Goal: Transaction & Acquisition: Purchase product/service

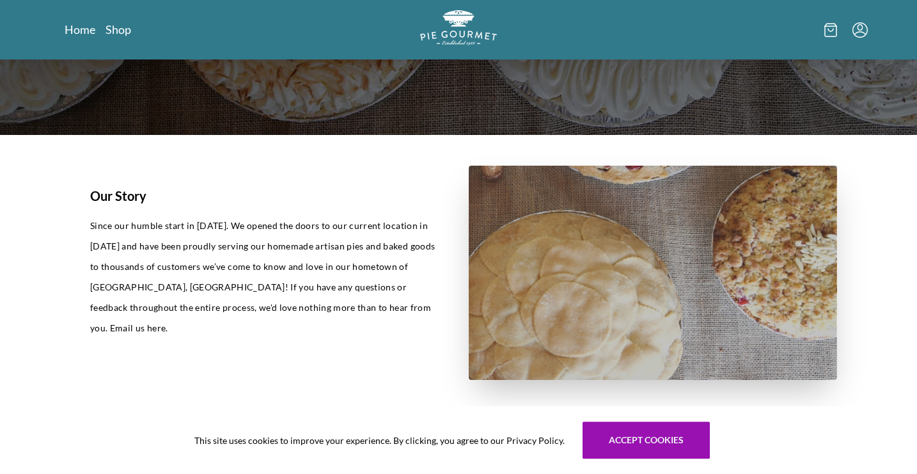
scroll to position [114, 0]
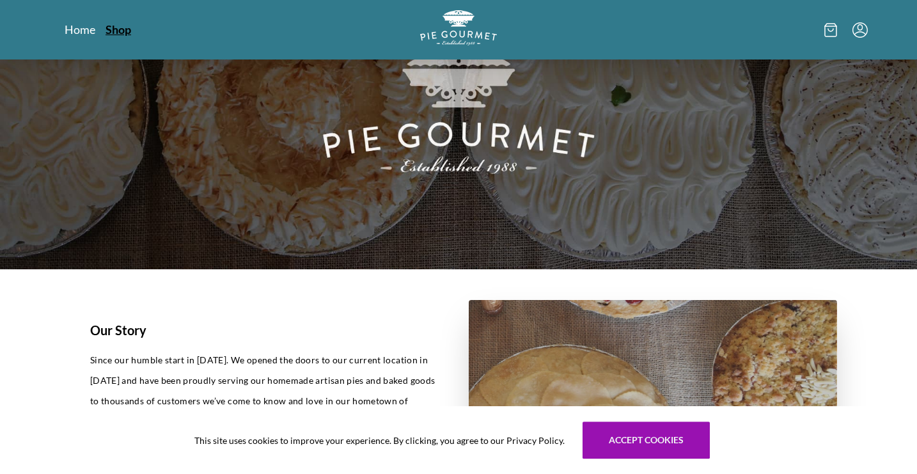
click at [120, 34] on link "Shop" at bounding box center [119, 29] width 26 height 15
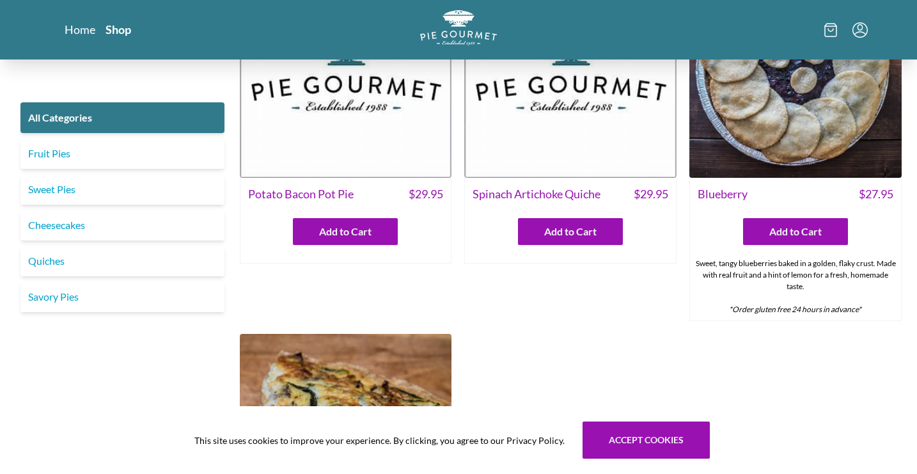
scroll to position [431, 0]
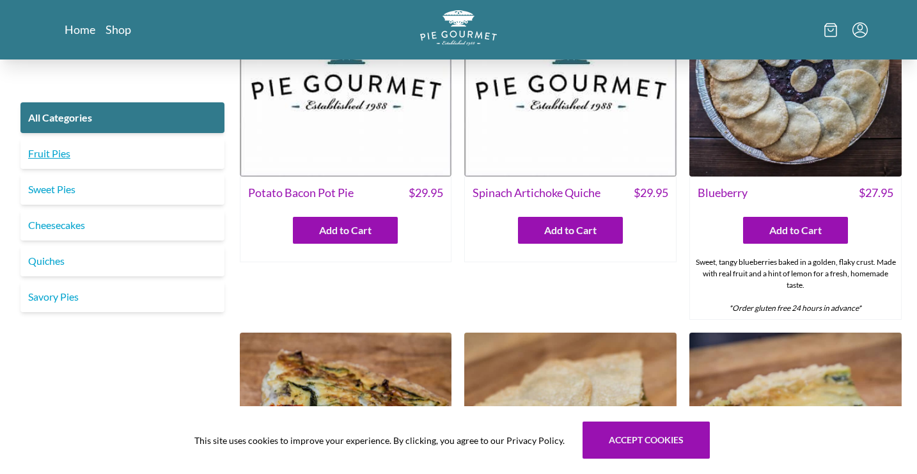
click at [127, 151] on link "Fruit Pies" at bounding box center [122, 153] width 204 height 31
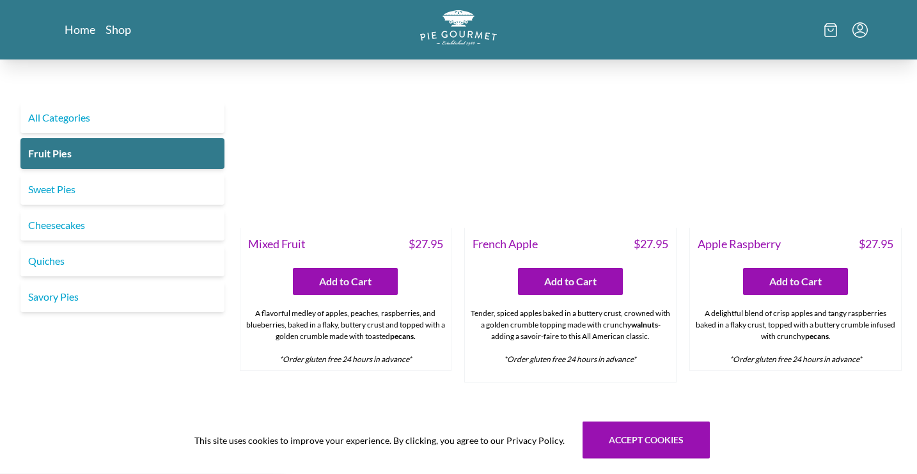
scroll to position [815, 0]
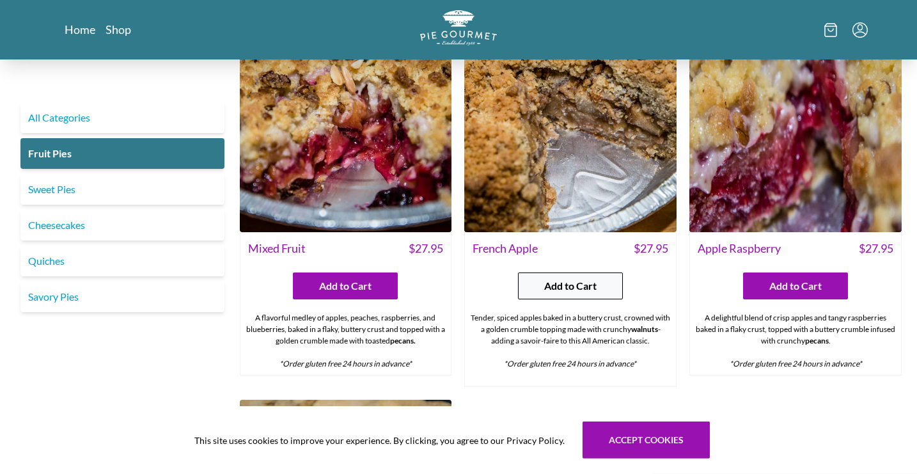
click at [576, 279] on span "Add to Cart" at bounding box center [570, 285] width 52 height 15
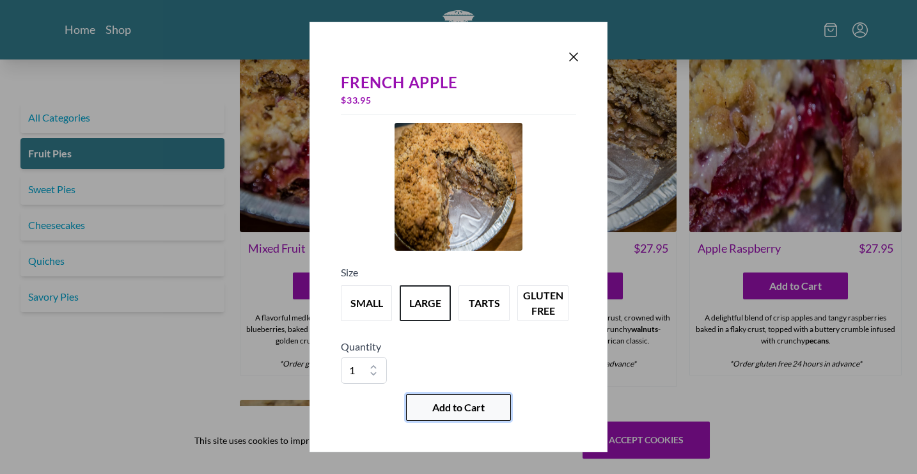
click at [455, 417] on button "Add to Cart" at bounding box center [458, 407] width 105 height 27
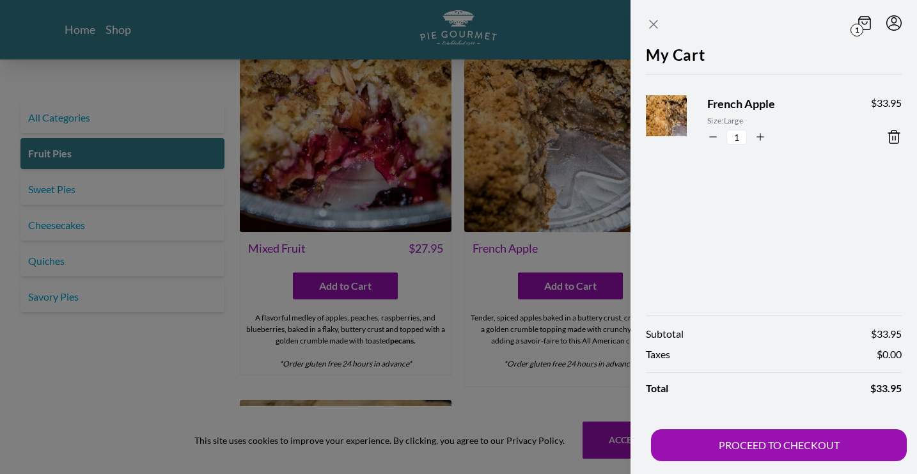
click at [651, 26] on icon "Close panel" at bounding box center [653, 24] width 15 height 15
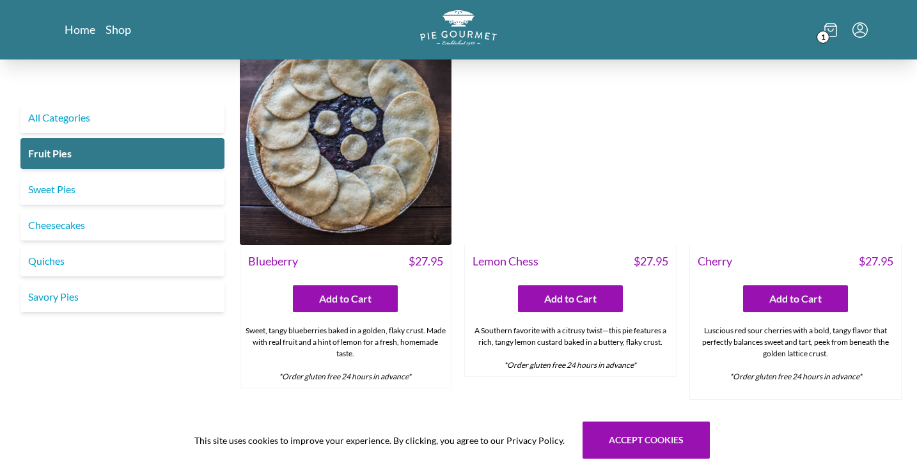
scroll to position [0, 0]
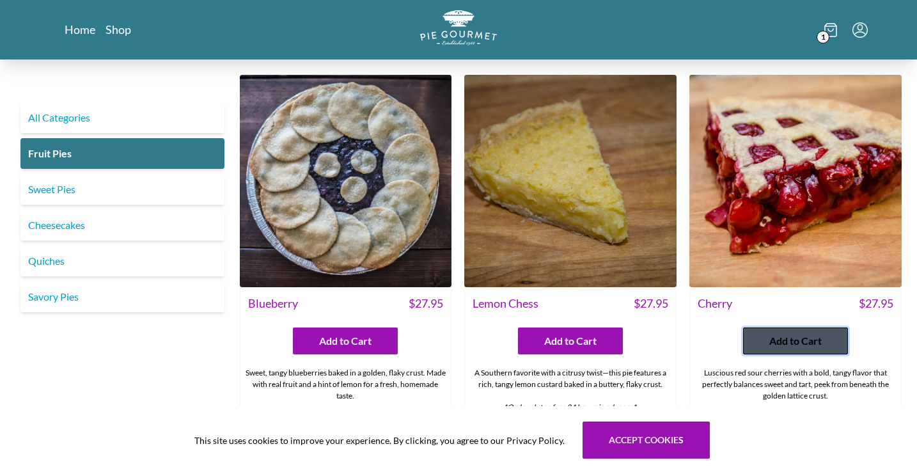
click at [784, 340] on span "Add to Cart" at bounding box center [796, 340] width 52 height 15
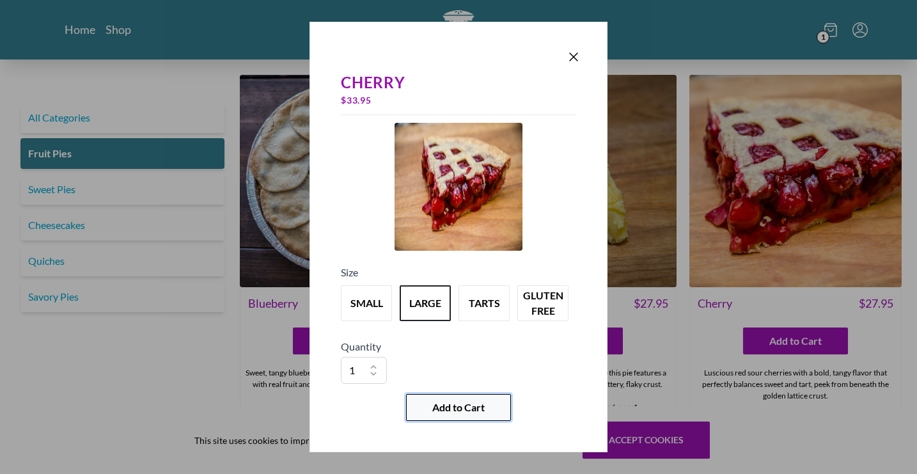
click at [468, 415] on span "Add to Cart" at bounding box center [459, 407] width 52 height 15
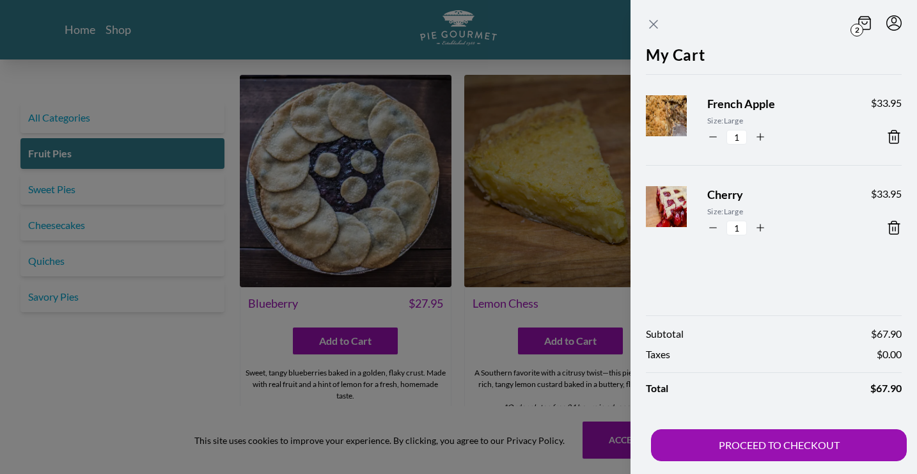
click at [649, 23] on icon "Close panel" at bounding box center [653, 24] width 15 height 15
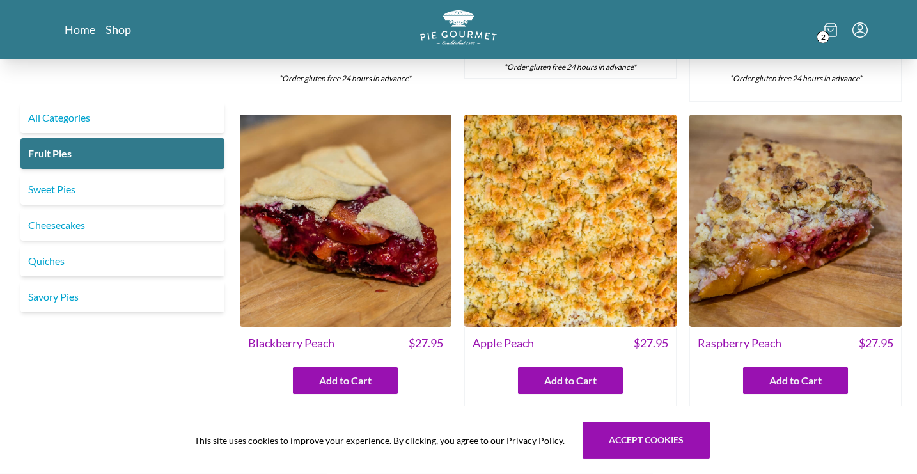
scroll to position [329, 0]
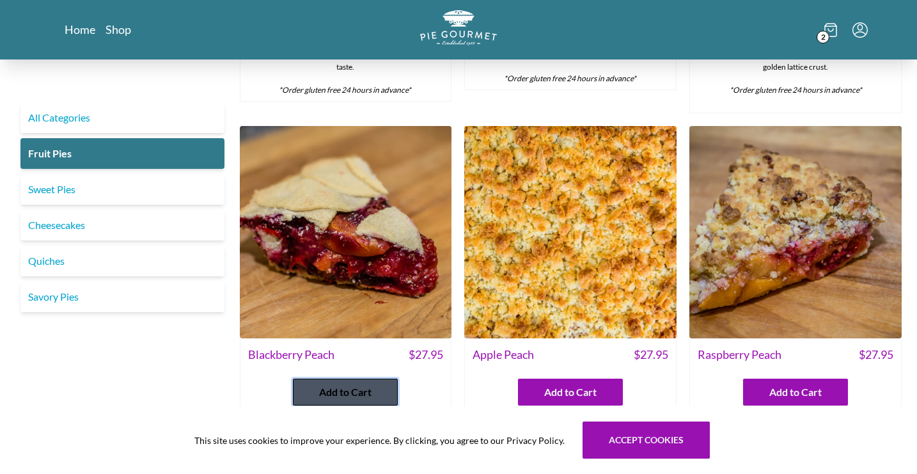
click at [363, 393] on span "Add to Cart" at bounding box center [345, 392] width 52 height 15
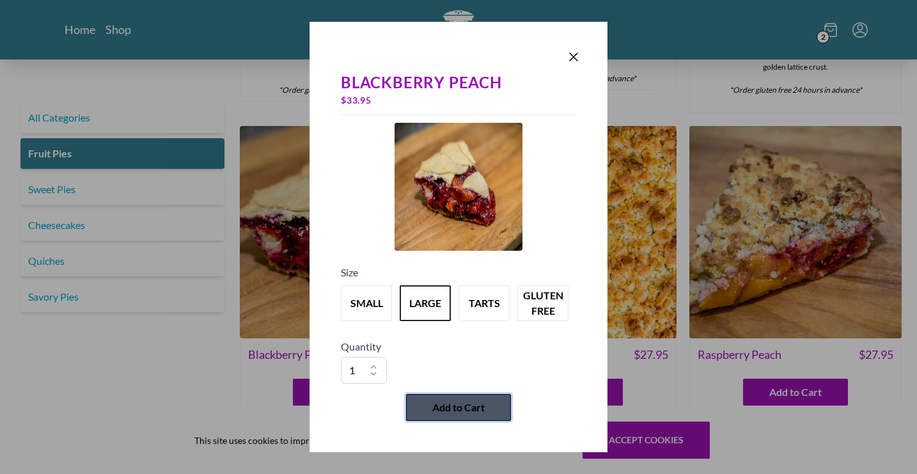
click at [422, 411] on button "Add to Cart" at bounding box center [458, 407] width 105 height 27
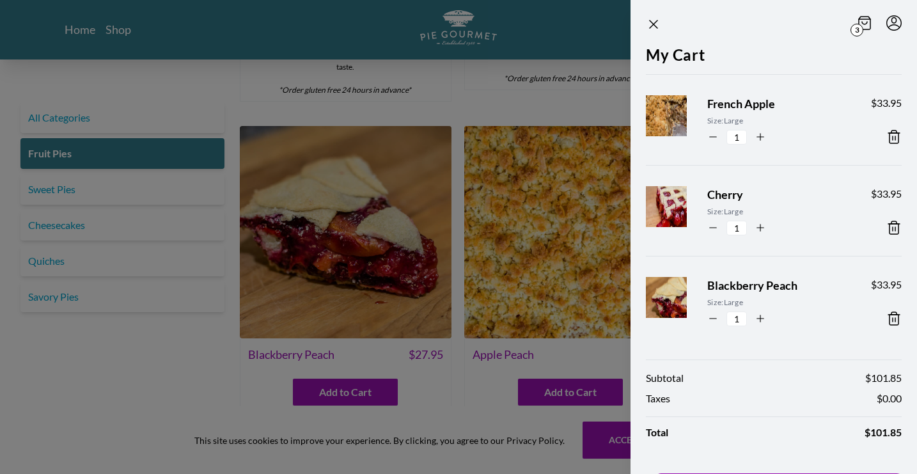
click at [73, 196] on div at bounding box center [458, 237] width 917 height 474
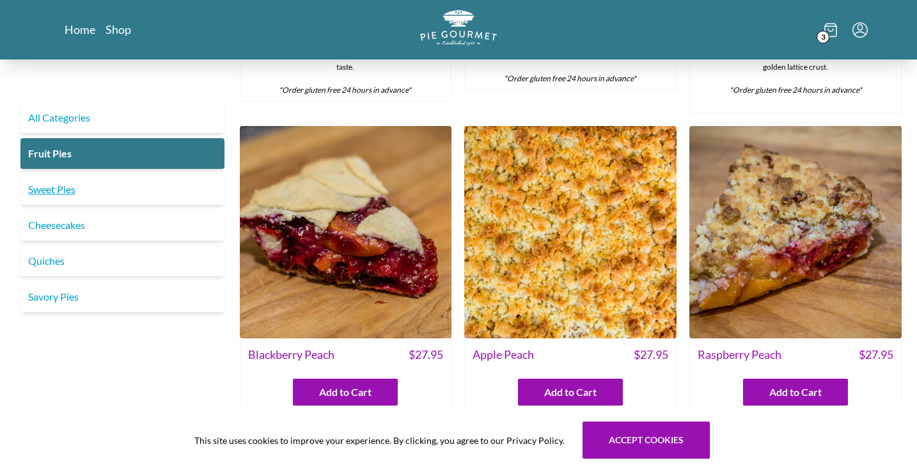
click at [73, 187] on link "Sweet Pies" at bounding box center [122, 189] width 204 height 31
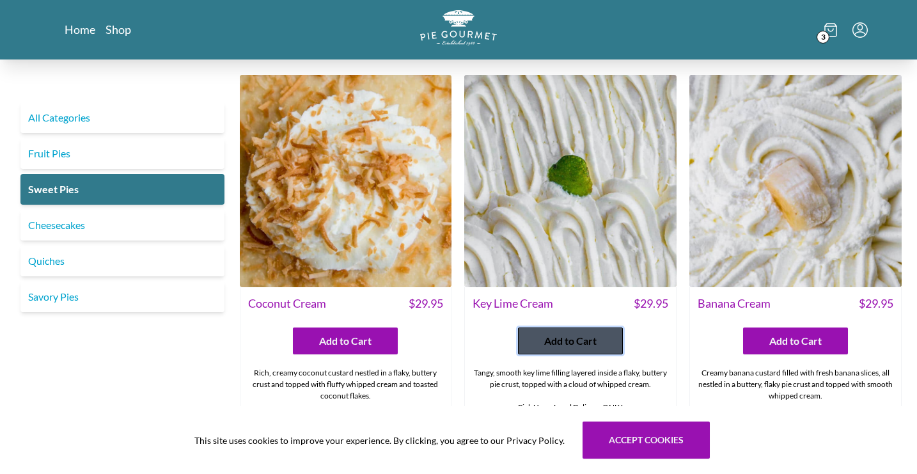
click at [582, 333] on button "Add to Cart" at bounding box center [570, 341] width 105 height 27
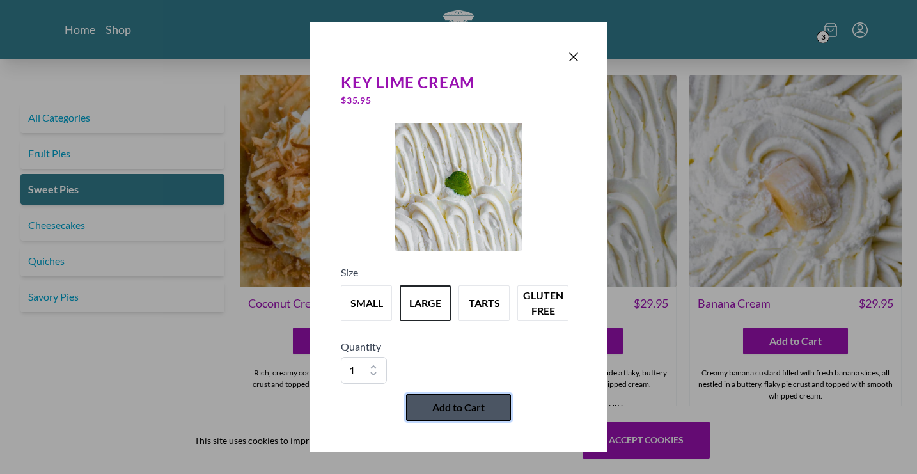
click at [473, 404] on span "Add to Cart" at bounding box center [459, 407] width 52 height 15
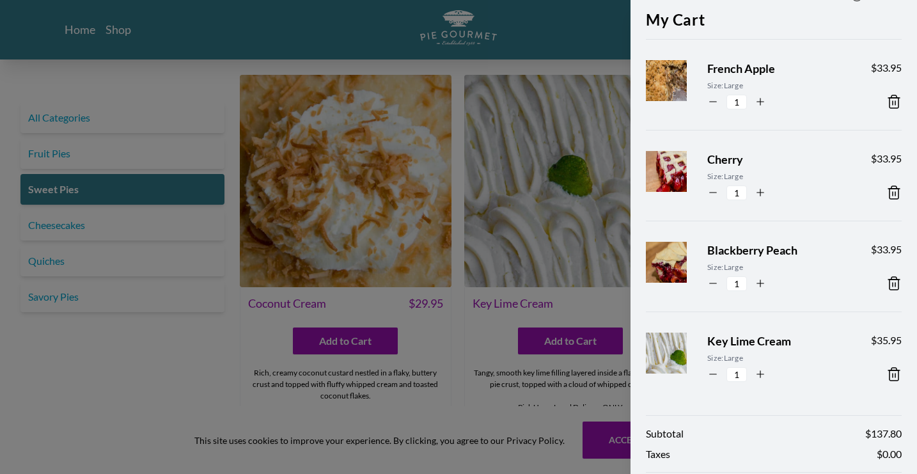
scroll to position [47, 0]
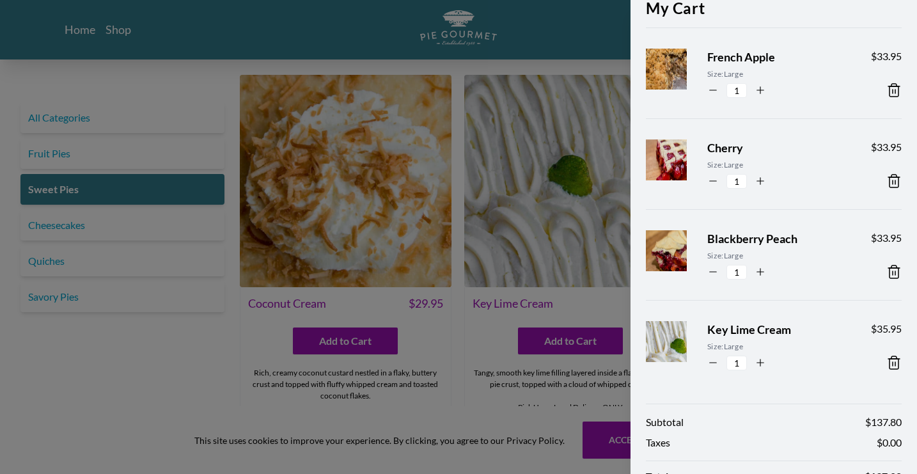
click at [242, 344] on div at bounding box center [458, 237] width 917 height 474
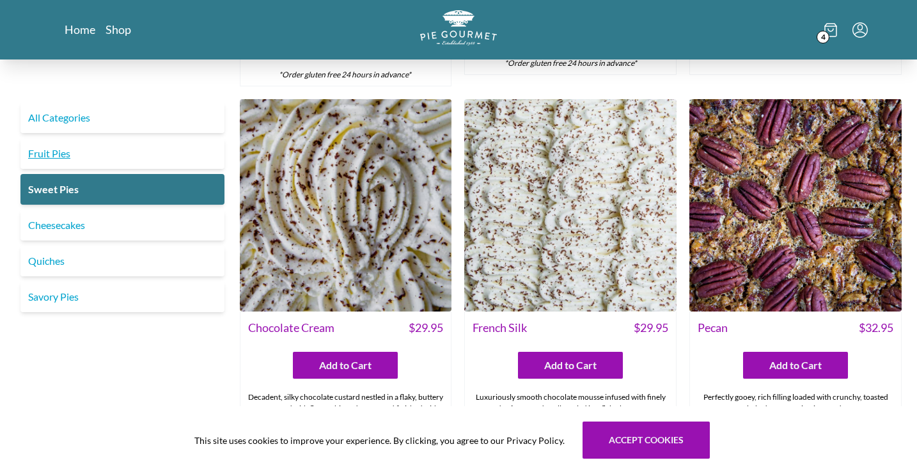
scroll to position [281, 0]
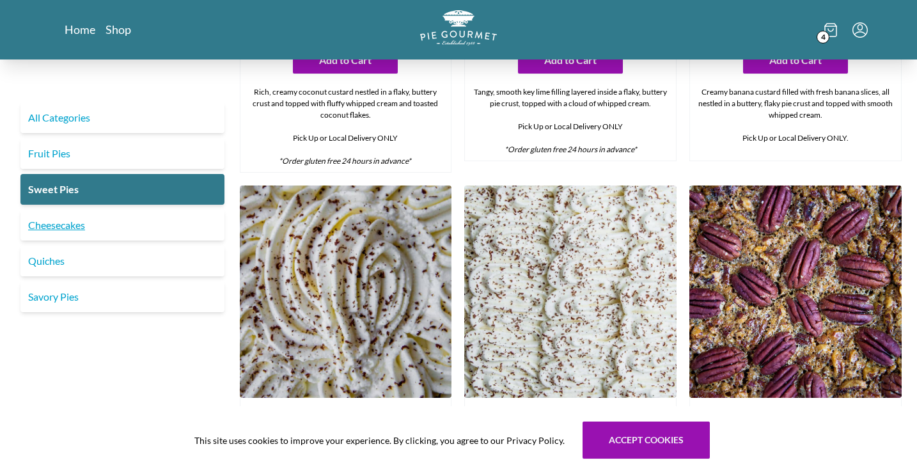
click at [77, 228] on link "Cheesecakes" at bounding box center [122, 225] width 204 height 31
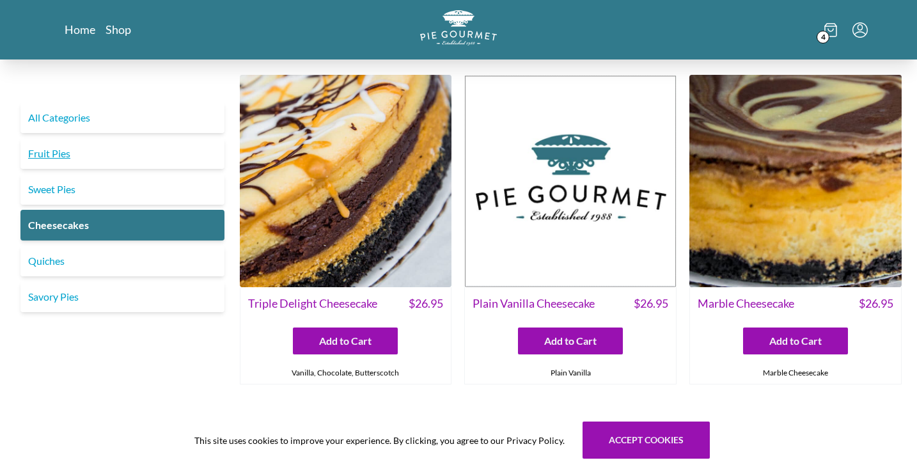
click at [81, 157] on link "Fruit Pies" at bounding box center [122, 153] width 204 height 31
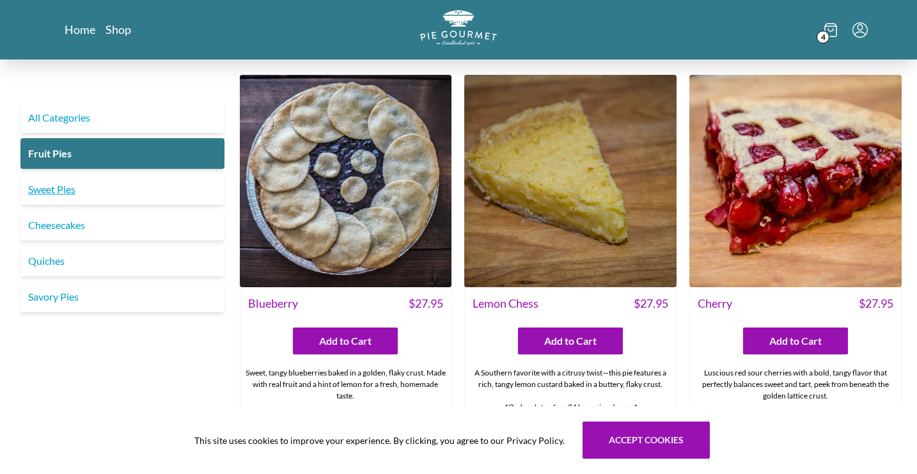
click at [57, 196] on link "Sweet Pies" at bounding box center [122, 189] width 204 height 31
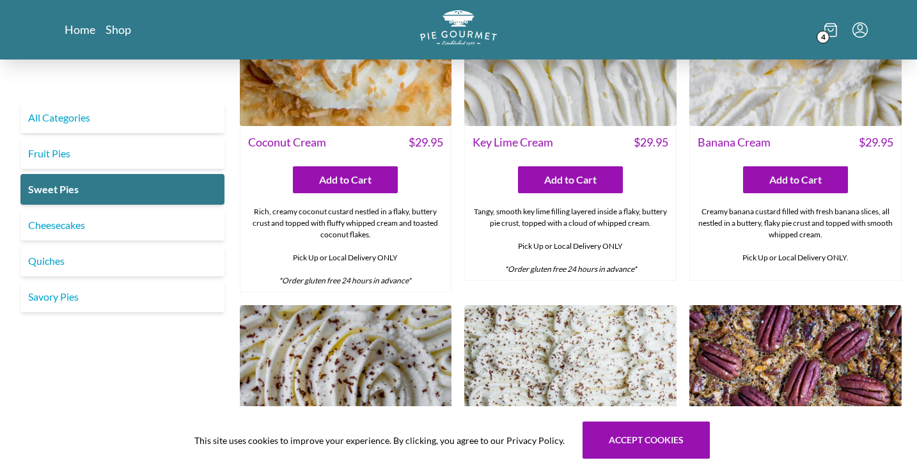
scroll to position [84, 0]
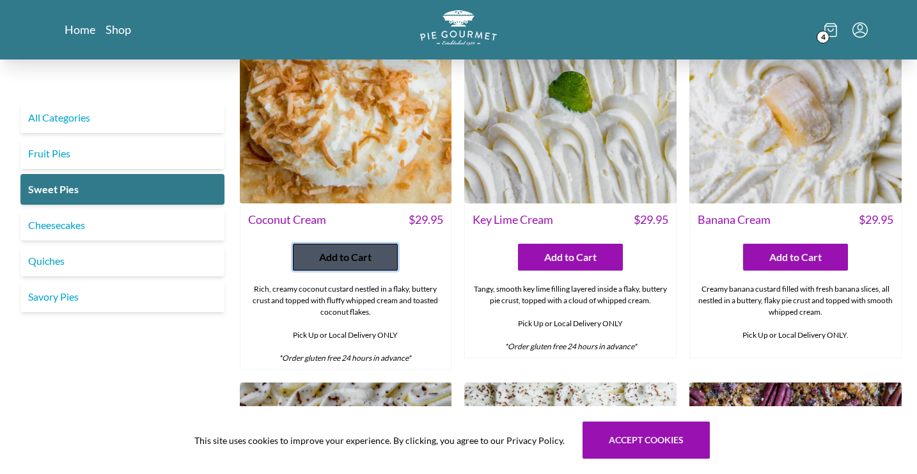
click at [370, 253] on span "Add to Cart" at bounding box center [345, 257] width 52 height 15
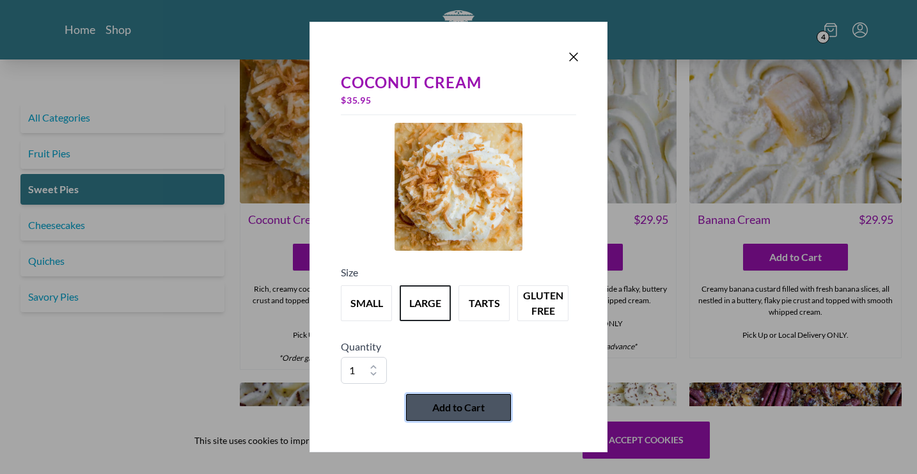
click at [495, 402] on button "Add to Cart" at bounding box center [458, 407] width 105 height 27
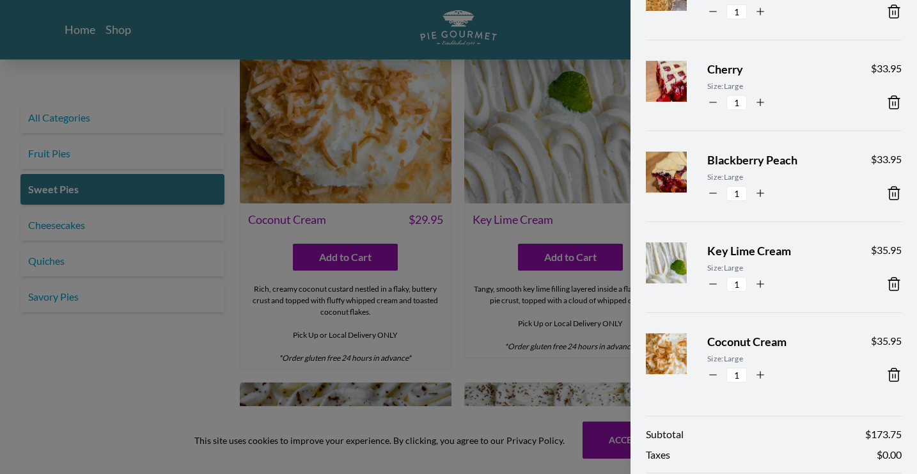
scroll to position [196, 0]
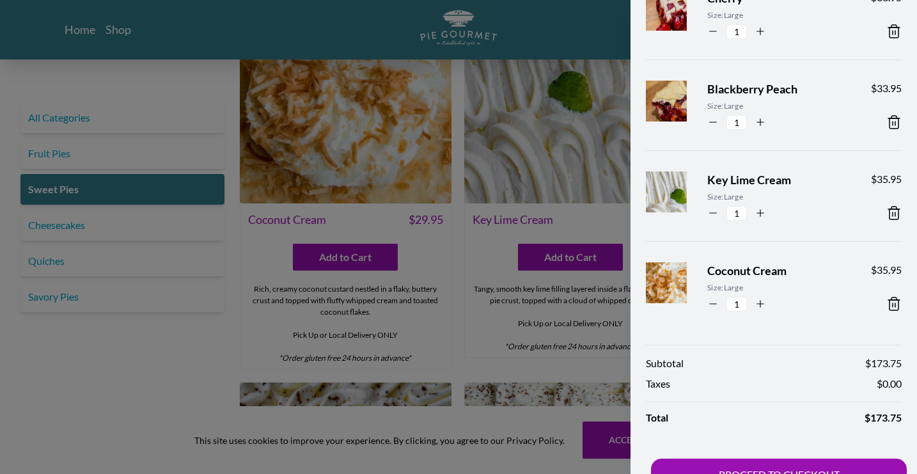
click at [462, 266] on div at bounding box center [458, 237] width 917 height 474
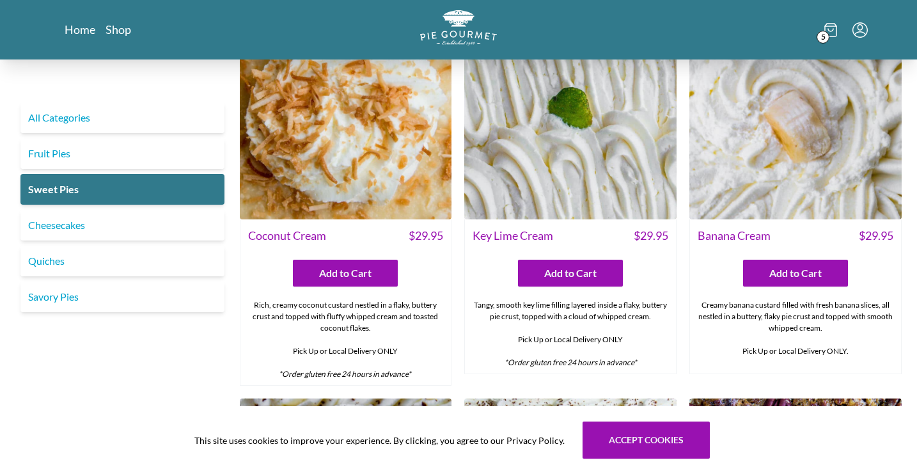
scroll to position [0, 0]
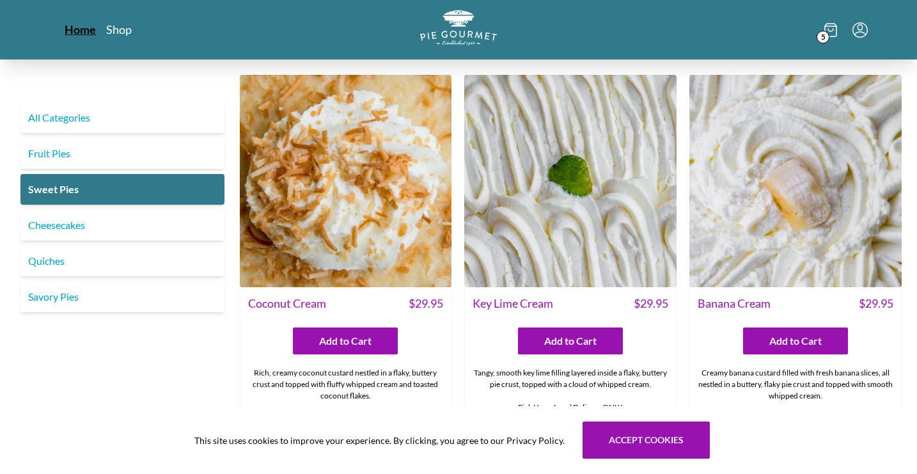
click at [79, 35] on link "Home" at bounding box center [80, 29] width 31 height 15
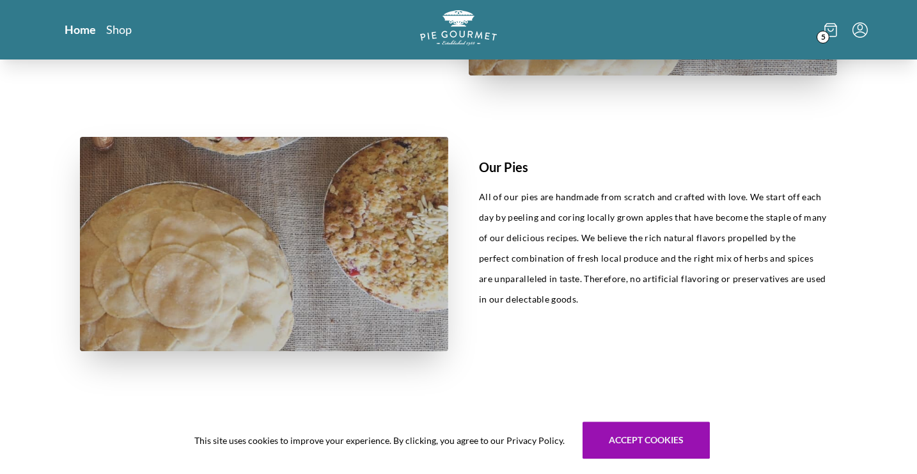
scroll to position [525, 0]
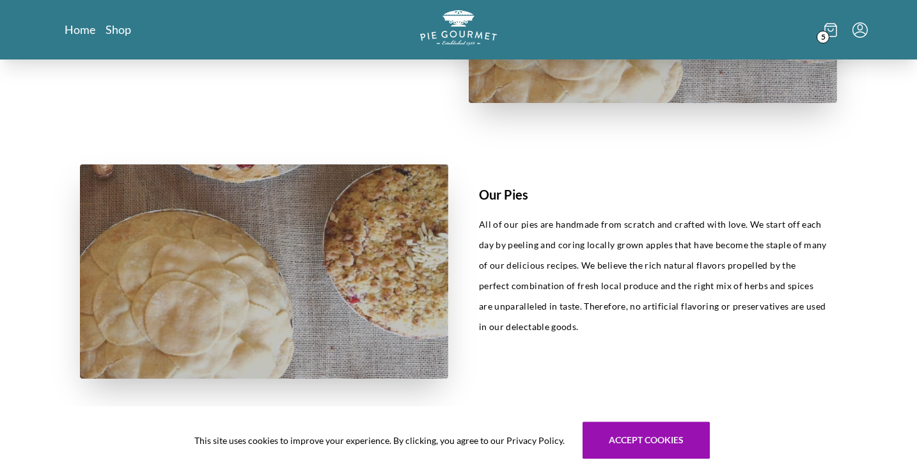
click at [833, 33] on icon at bounding box center [831, 30] width 13 height 14
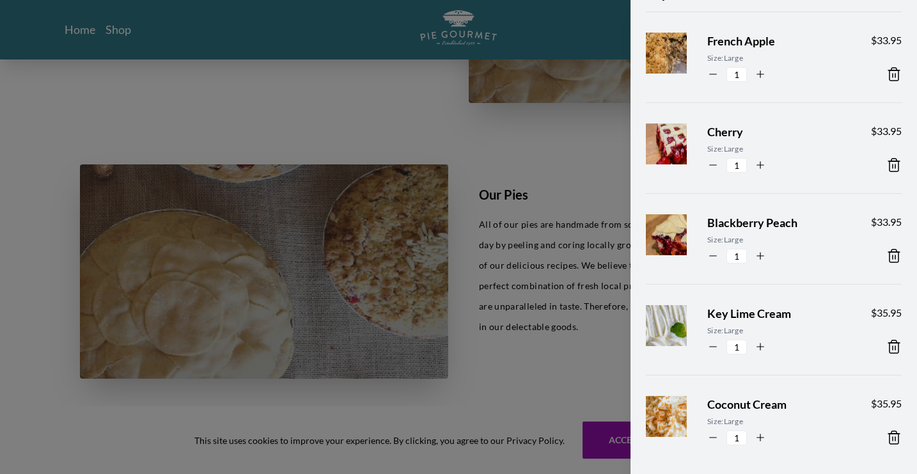
scroll to position [0, 0]
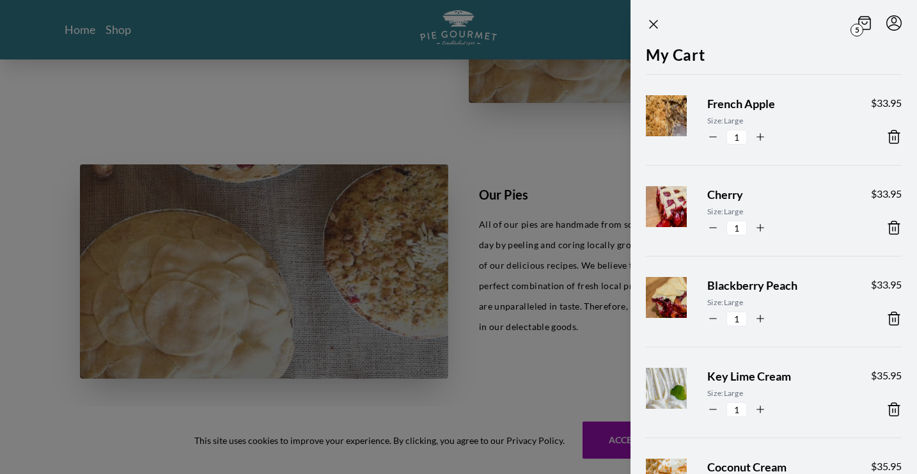
click at [528, 153] on div at bounding box center [458, 237] width 917 height 474
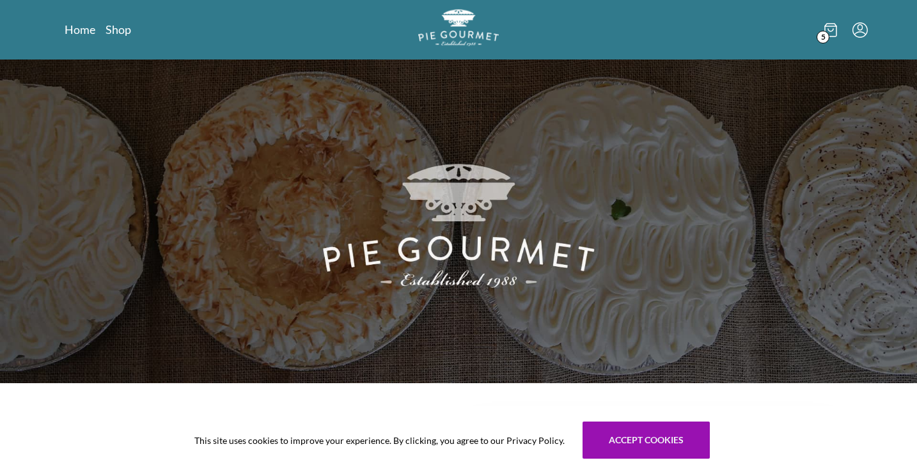
click at [449, 30] on img "Logo" at bounding box center [458, 27] width 81 height 37
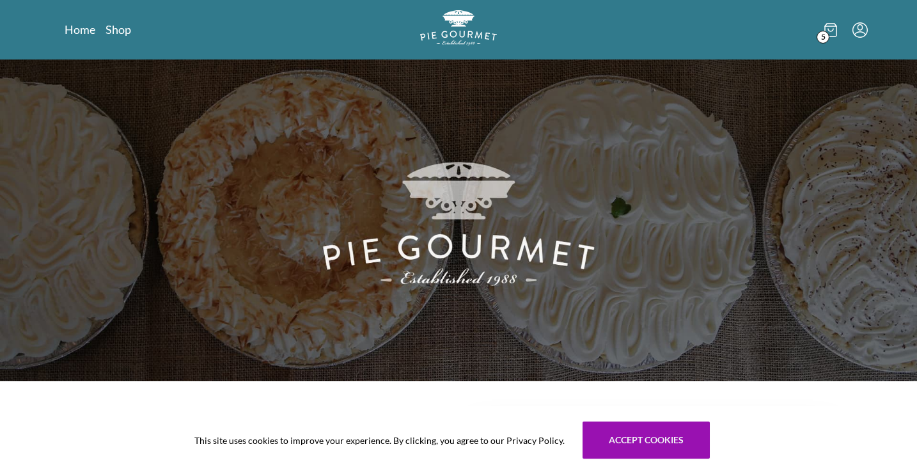
scroll to position [1, 0]
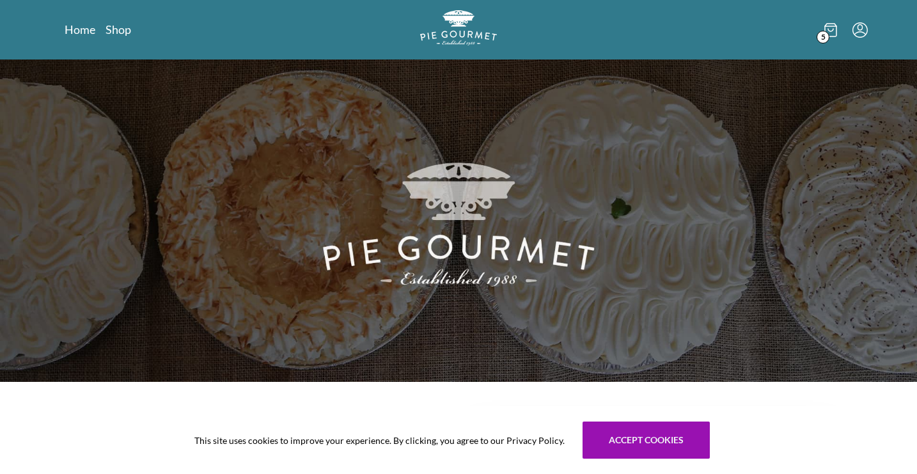
click at [833, 36] on icon at bounding box center [831, 30] width 12 height 13
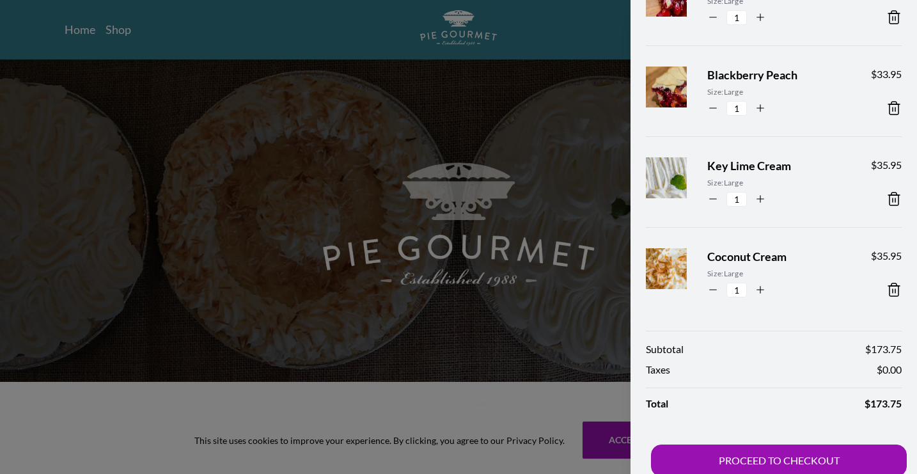
scroll to position [227, 0]
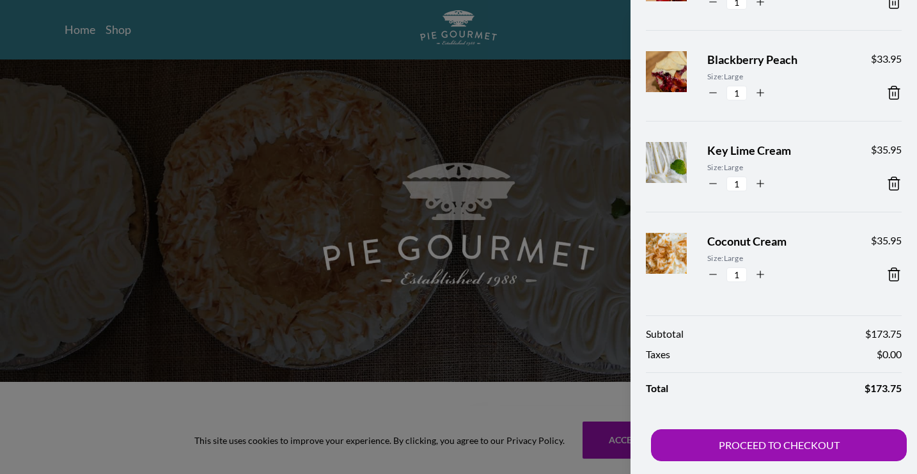
click at [544, 394] on div at bounding box center [458, 237] width 917 height 474
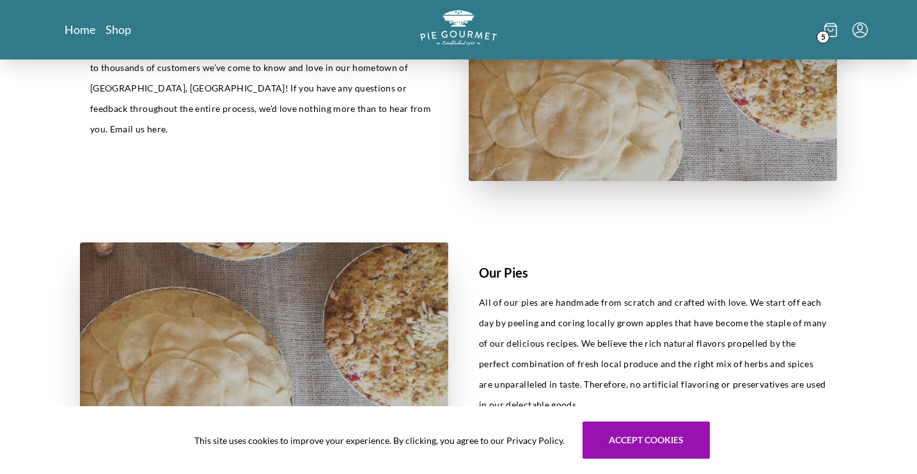
scroll to position [472, 0]
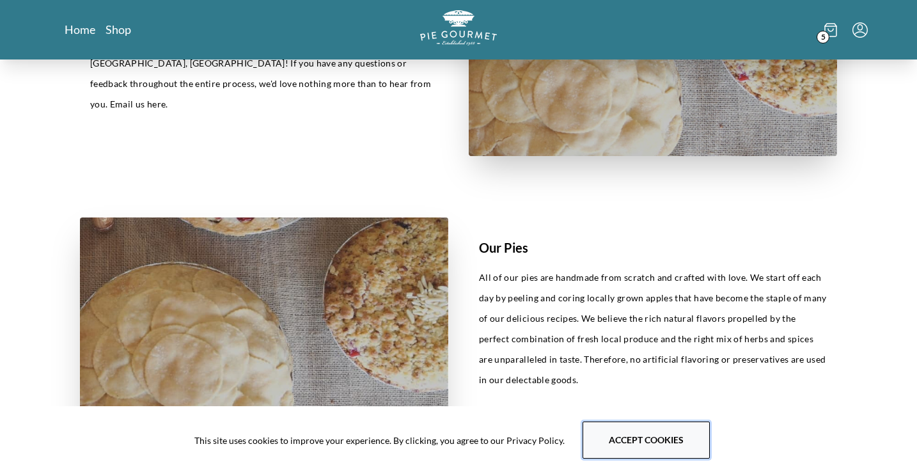
click at [657, 452] on button "Accept cookies" at bounding box center [646, 440] width 127 height 37
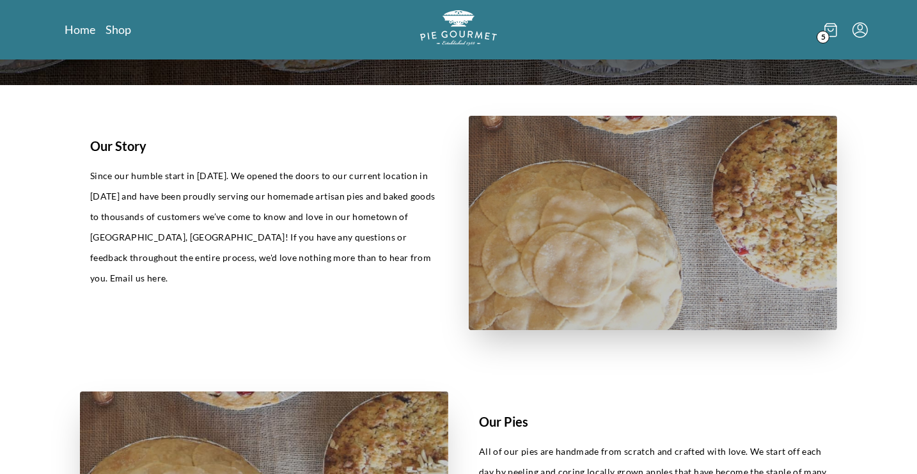
scroll to position [0, 0]
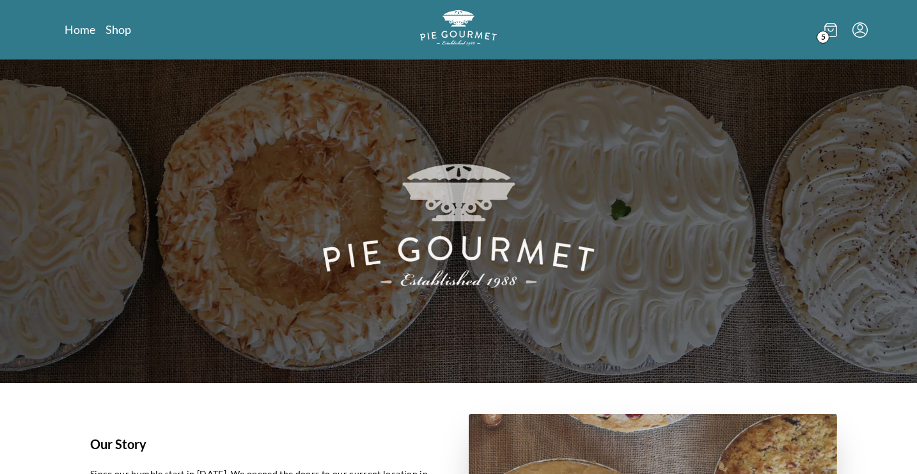
click at [835, 34] on icon at bounding box center [831, 30] width 13 height 14
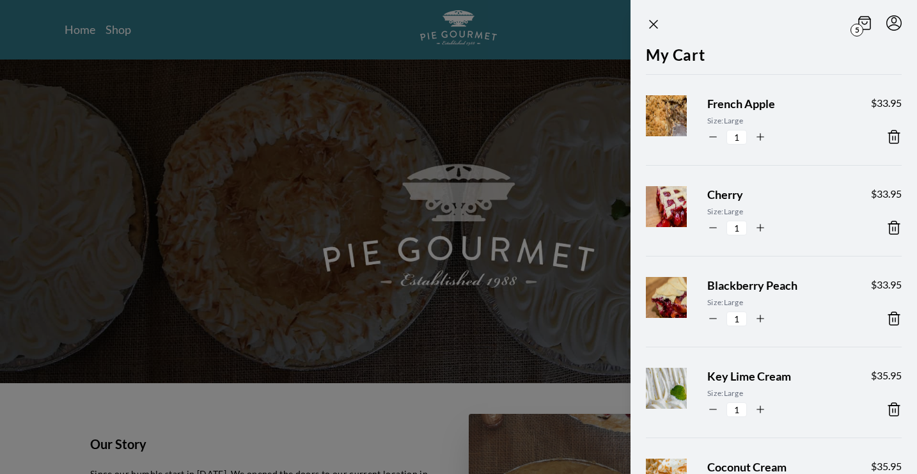
click at [756, 251] on ul "French Apple Size: Large 1 $ 33.95 Cherry Size: Large 1 $ 33.95 Blackberry Peac…" at bounding box center [774, 301] width 256 height 454
click at [766, 290] on span "Blackberry Peach" at bounding box center [779, 285] width 143 height 17
click at [734, 285] on span "Blackberry Peach" at bounding box center [779, 285] width 143 height 17
click at [338, 409] on div at bounding box center [458, 237] width 917 height 474
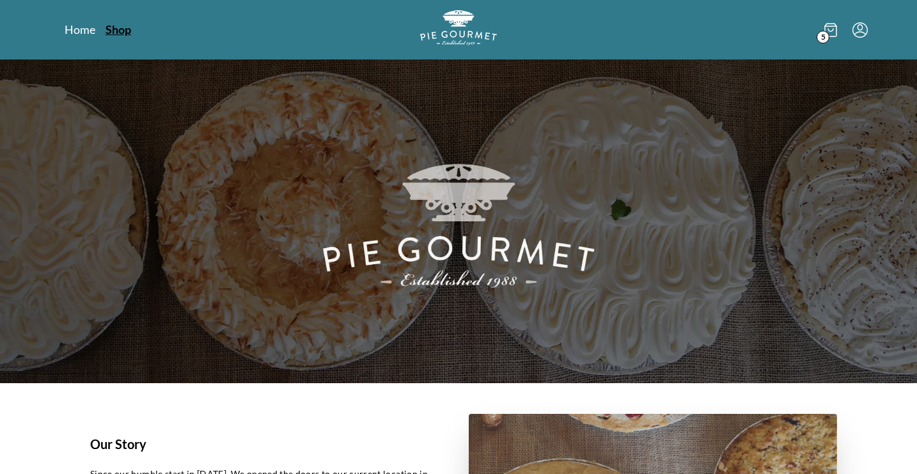
click at [116, 37] on link "Shop" at bounding box center [119, 29] width 26 height 15
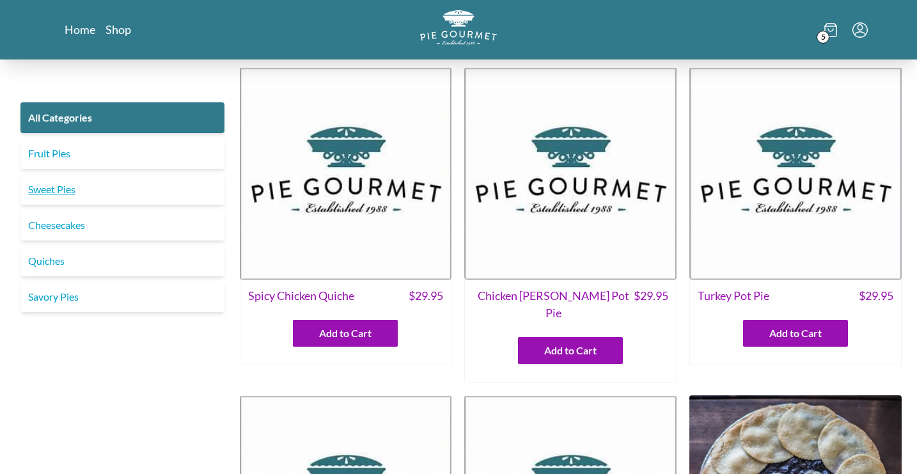
click at [73, 191] on link "Sweet Pies" at bounding box center [122, 189] width 204 height 31
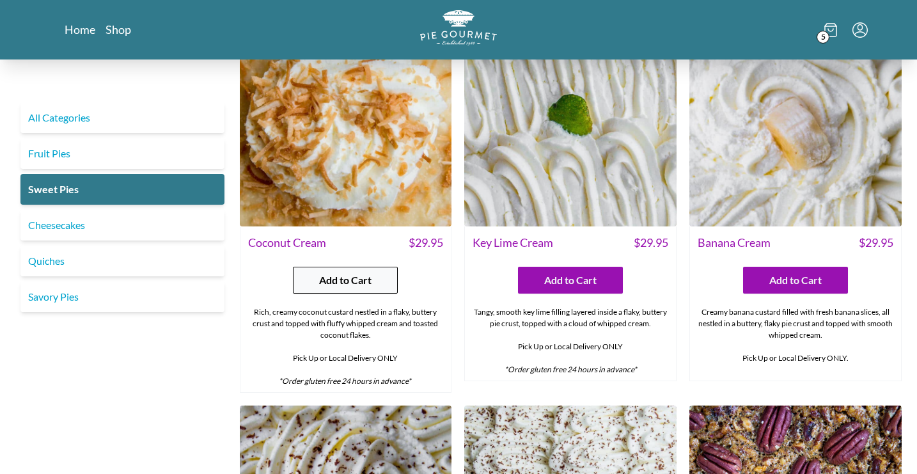
scroll to position [88, 0]
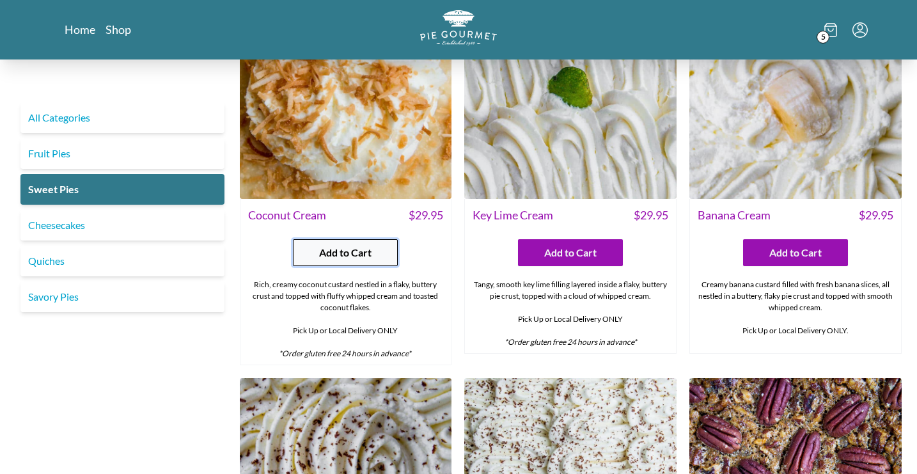
click at [342, 248] on span "Add to Cart" at bounding box center [345, 252] width 52 height 15
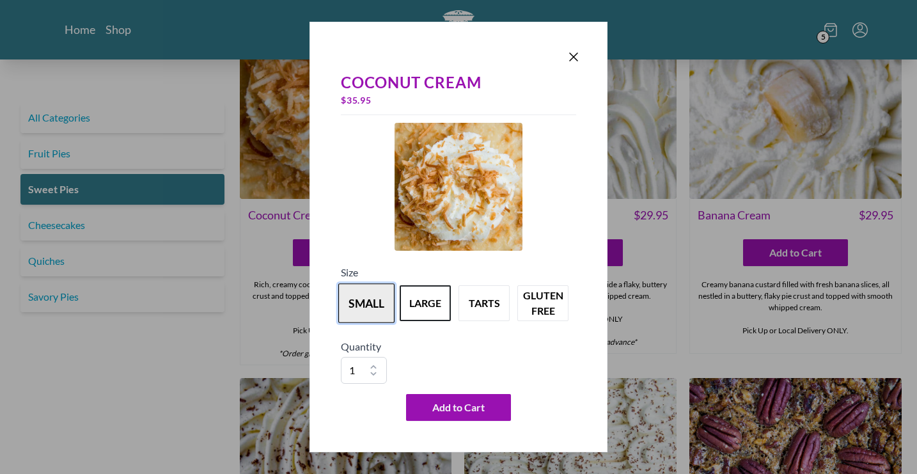
click at [369, 308] on button "small" at bounding box center [366, 303] width 56 height 40
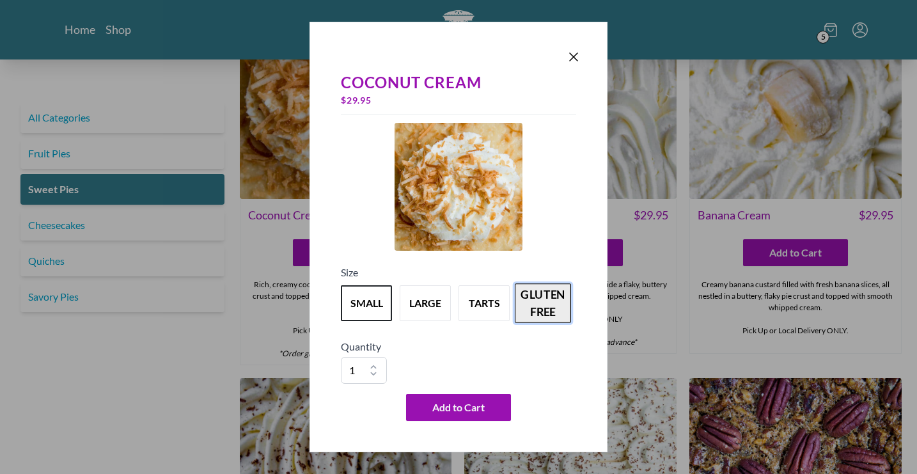
click at [528, 305] on button "gluten free" at bounding box center [543, 303] width 56 height 40
click at [362, 305] on button "small" at bounding box center [366, 303] width 56 height 40
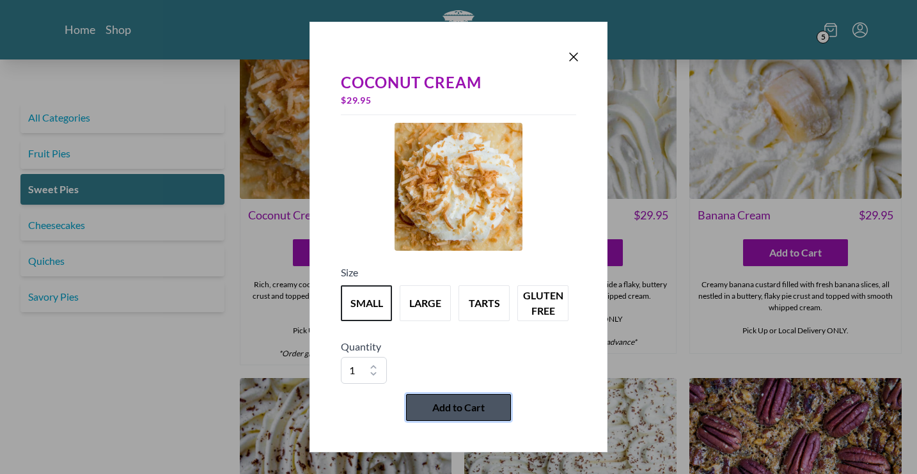
click at [454, 413] on span "Add to Cart" at bounding box center [459, 407] width 52 height 15
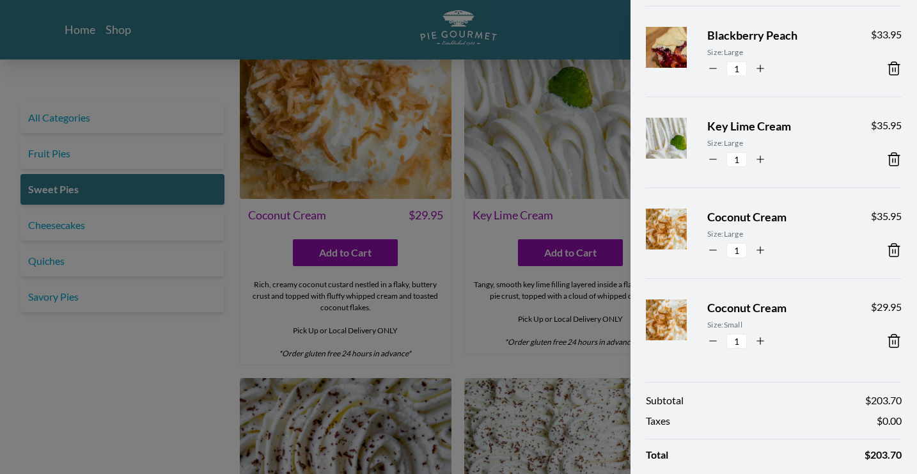
scroll to position [252, 0]
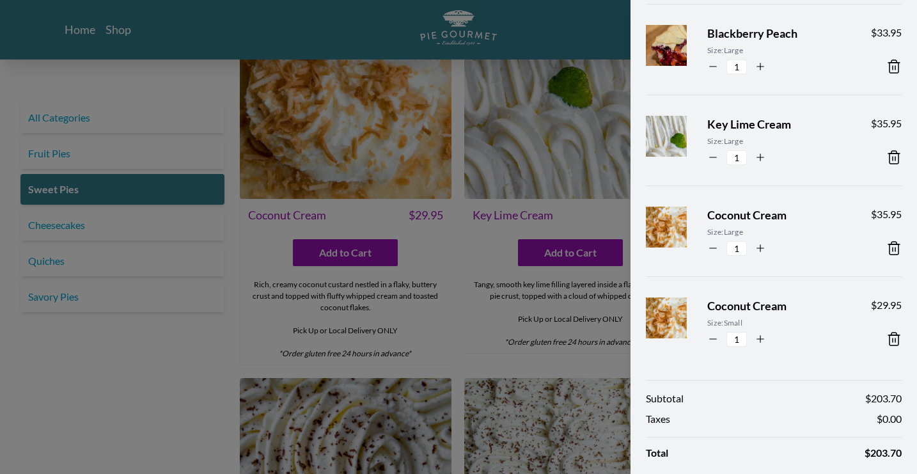
click at [894, 242] on icon at bounding box center [894, 248] width 15 height 15
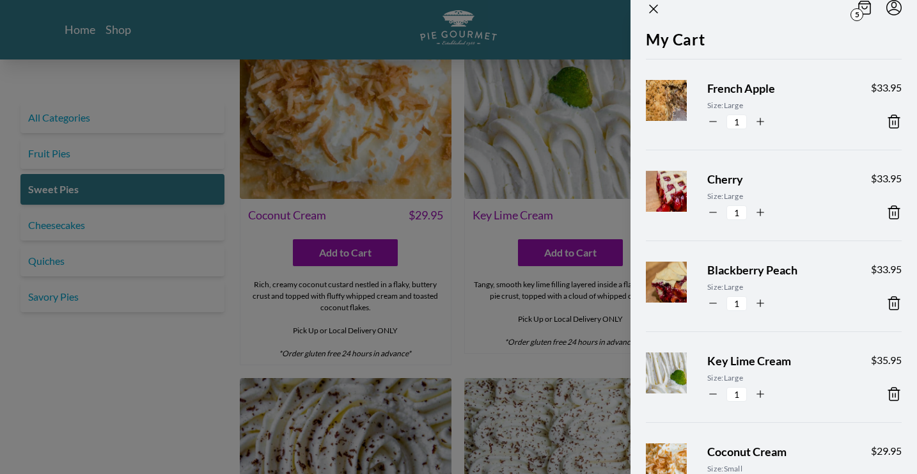
scroll to position [13, 0]
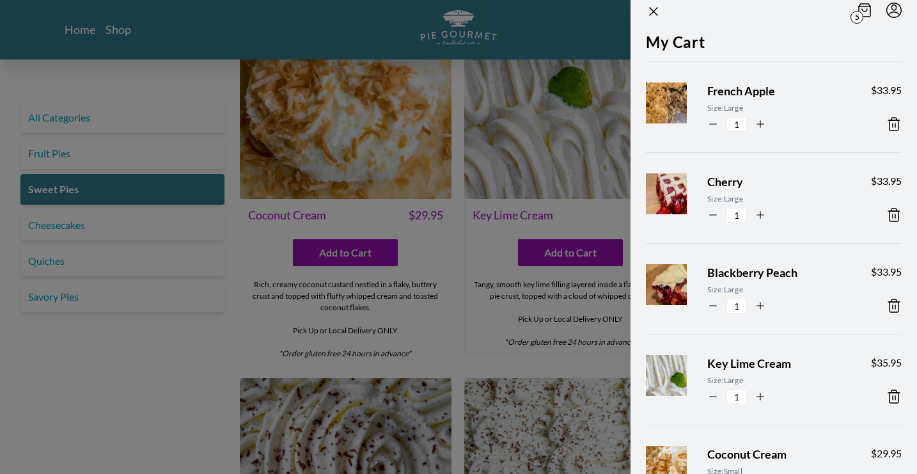
click at [729, 187] on span "Cherry" at bounding box center [779, 181] width 143 height 17
click at [181, 358] on div at bounding box center [458, 237] width 917 height 474
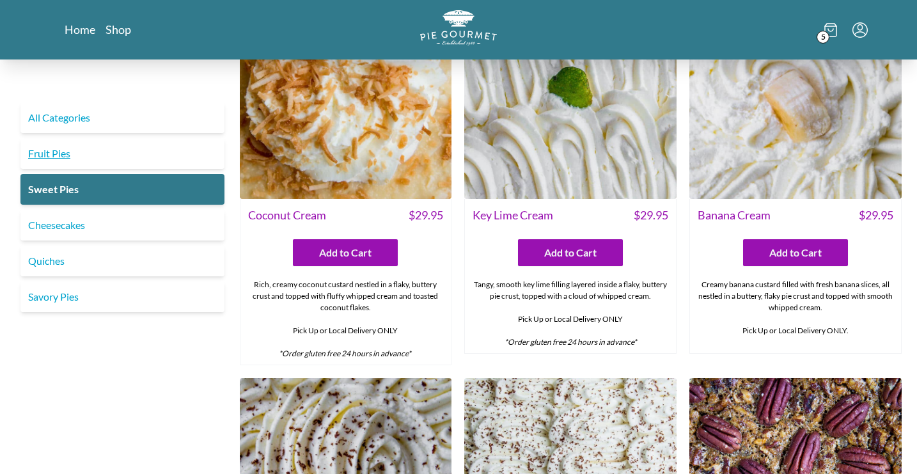
click at [70, 155] on link "Fruit Pies" at bounding box center [122, 153] width 204 height 31
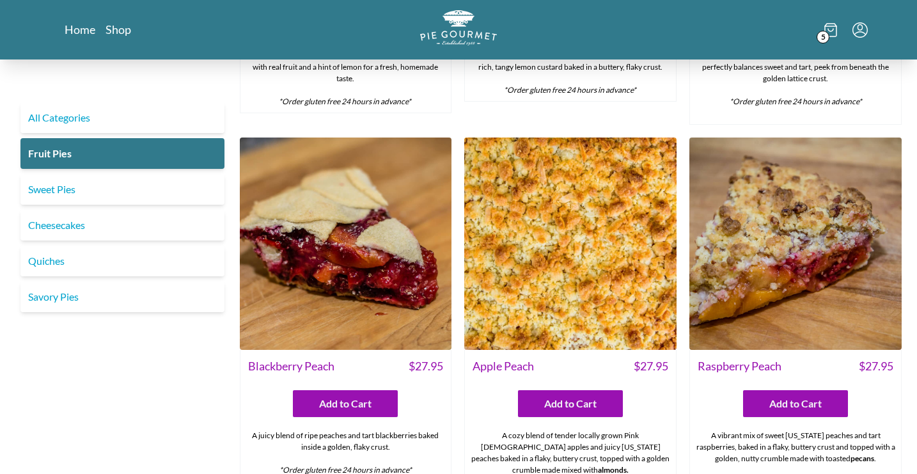
scroll to position [342, 0]
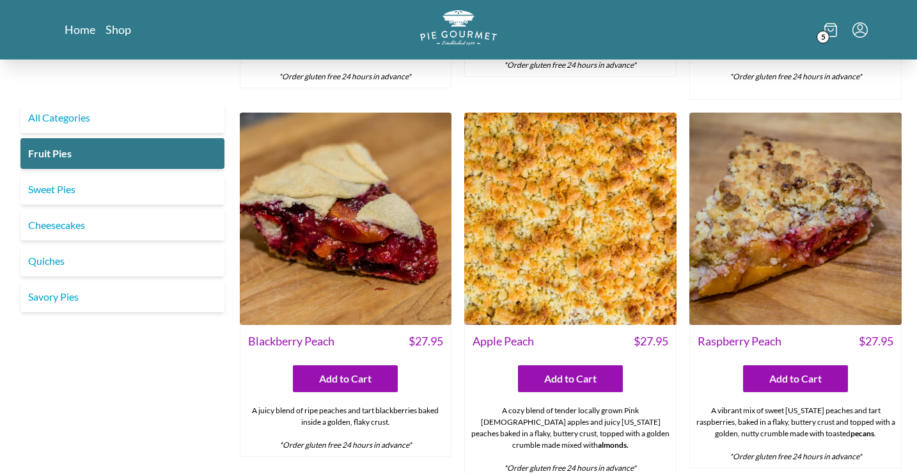
click at [300, 285] on img at bounding box center [346, 219] width 212 height 212
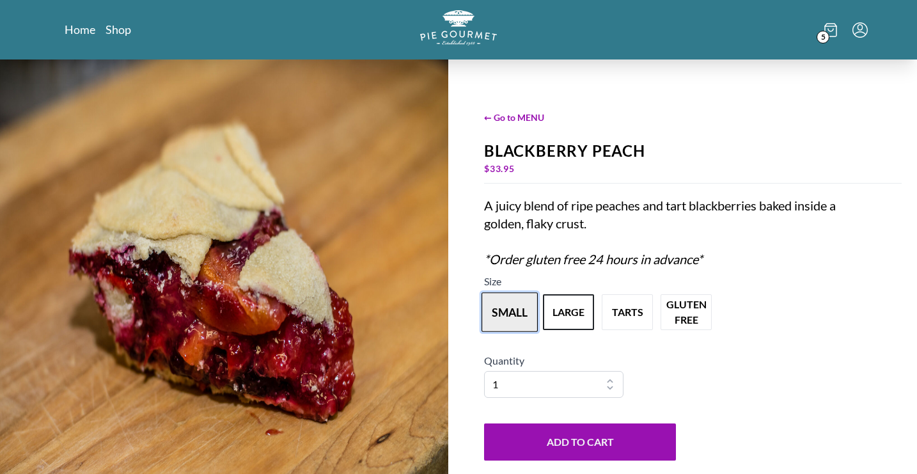
click at [521, 315] on button "small" at bounding box center [510, 312] width 56 height 40
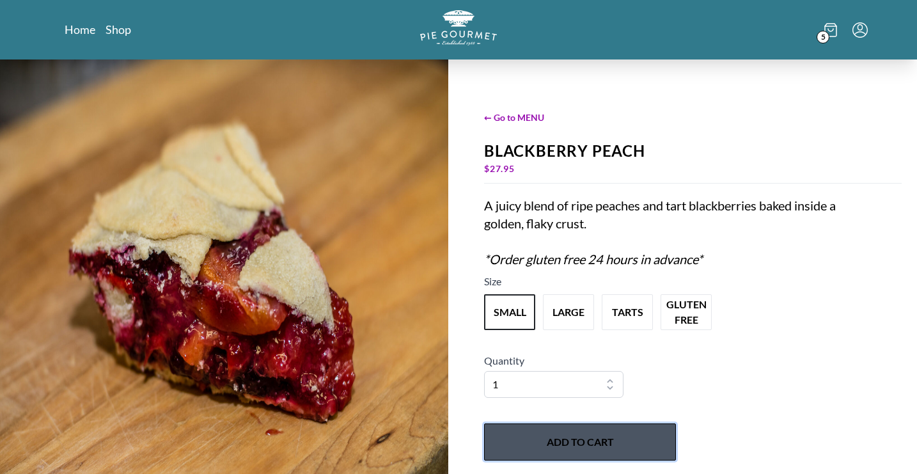
click at [584, 434] on button "Add to Cart" at bounding box center [580, 442] width 192 height 37
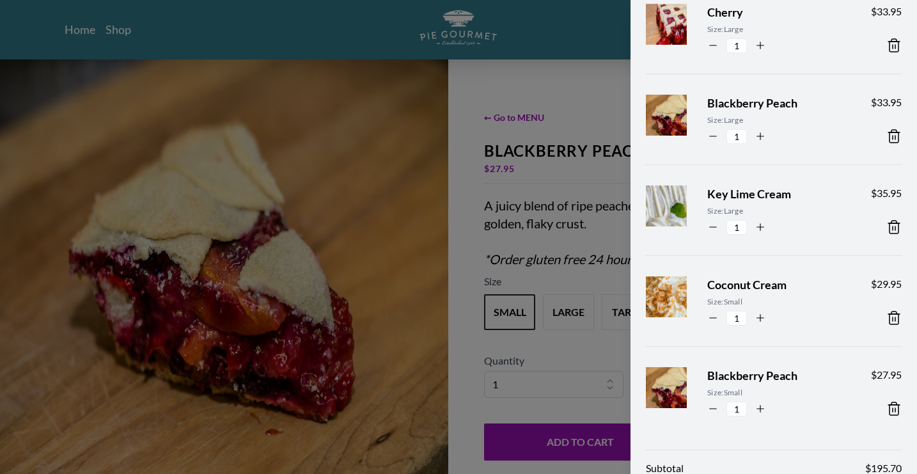
scroll to position [175, 0]
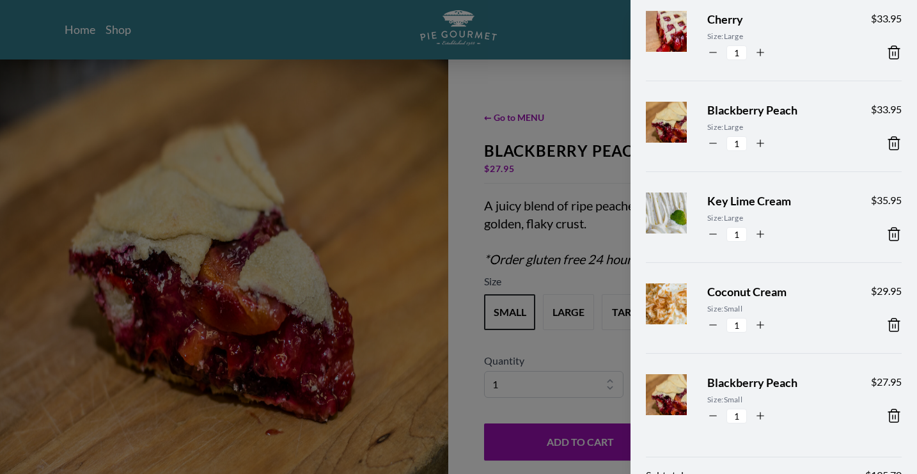
click at [717, 141] on icon "button" at bounding box center [714, 144] width 12 height 12
type input "0"
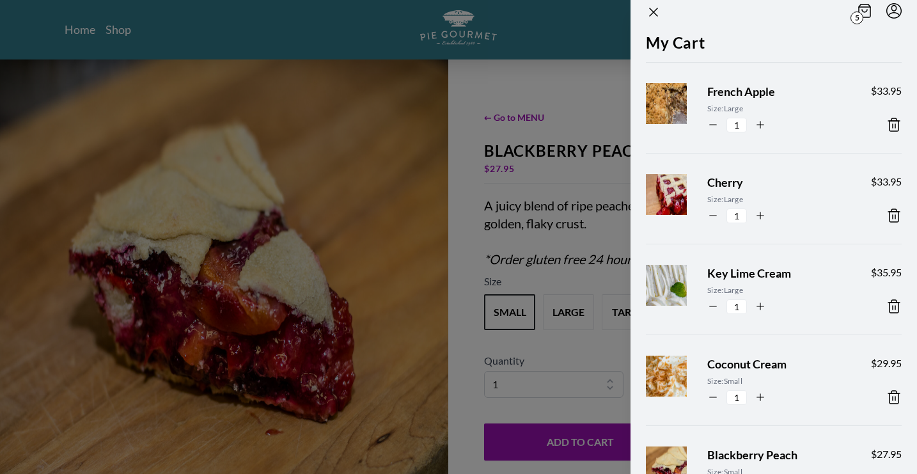
scroll to position [0, 0]
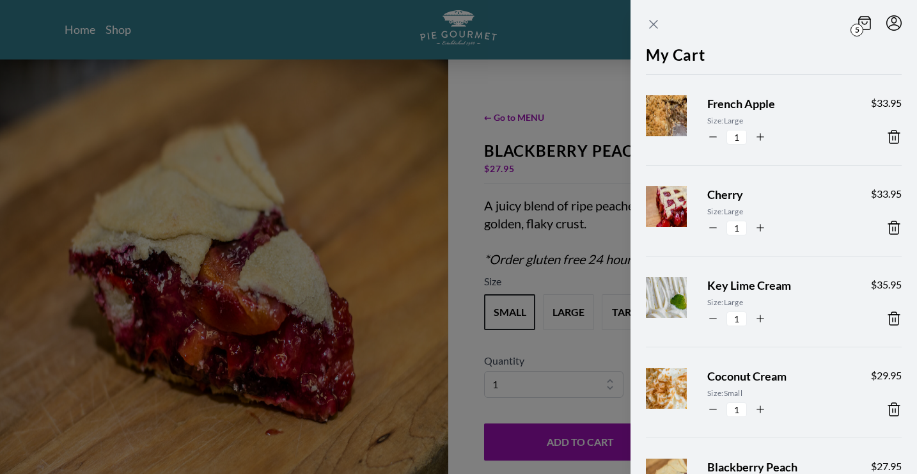
click at [656, 30] on icon "Close panel" at bounding box center [653, 24] width 15 height 15
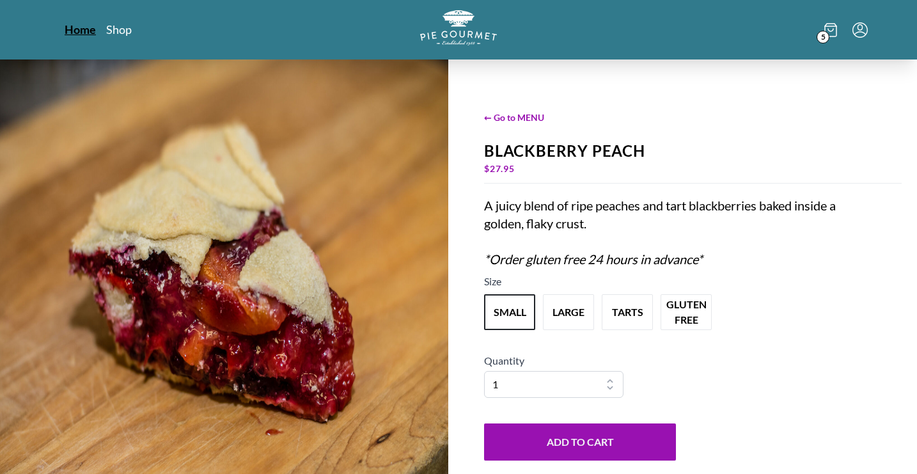
click at [79, 33] on link "Home" at bounding box center [80, 29] width 31 height 15
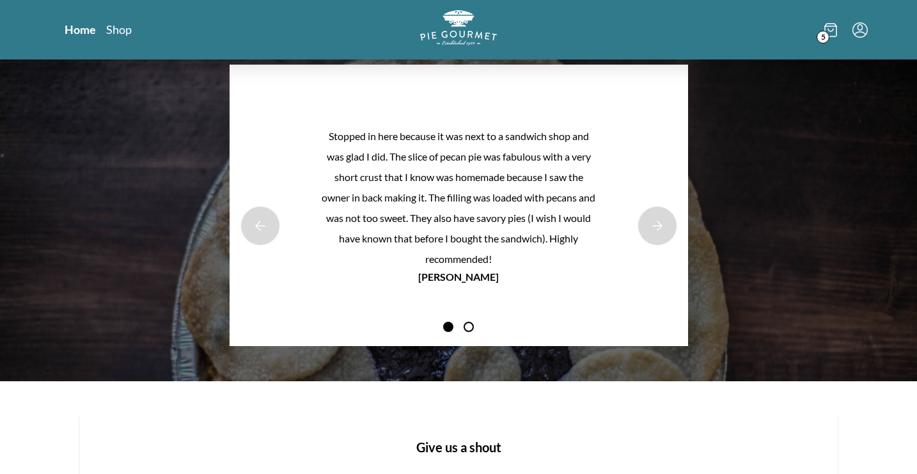
scroll to position [1136, 0]
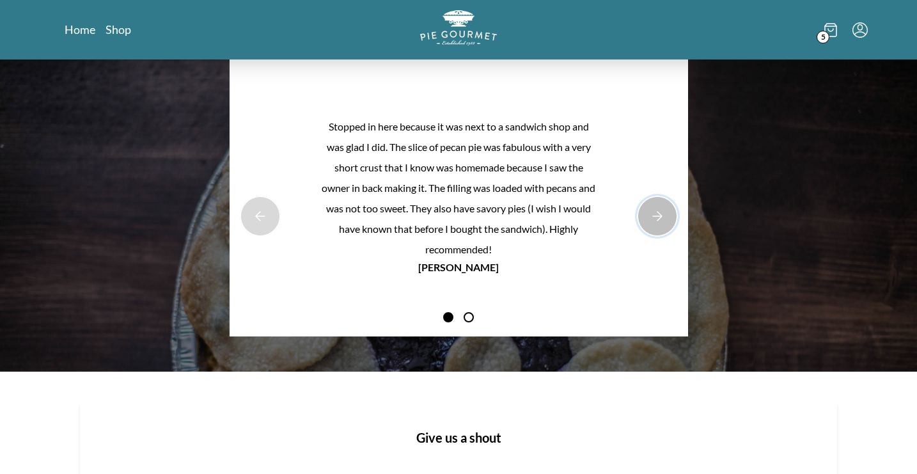
click at [658, 221] on button "Next Product Image" at bounding box center [657, 216] width 41 height 41
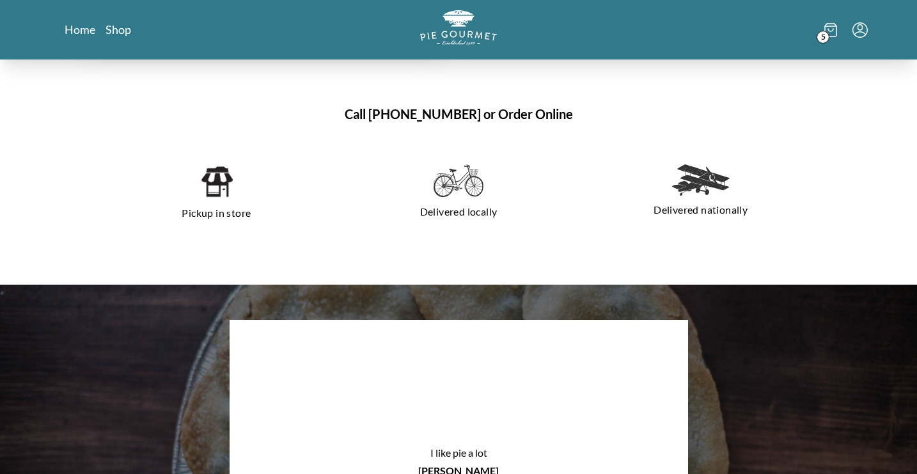
scroll to position [781, 0]
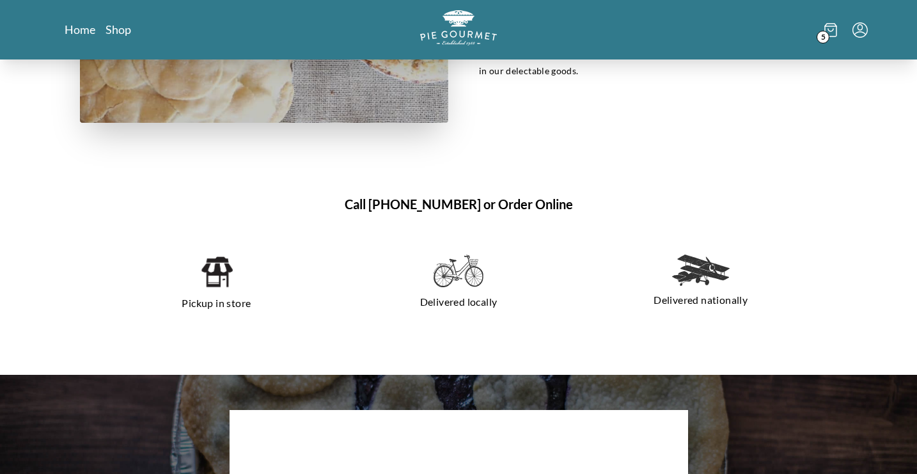
click at [829, 34] on span "5" at bounding box center [823, 37] width 13 height 13
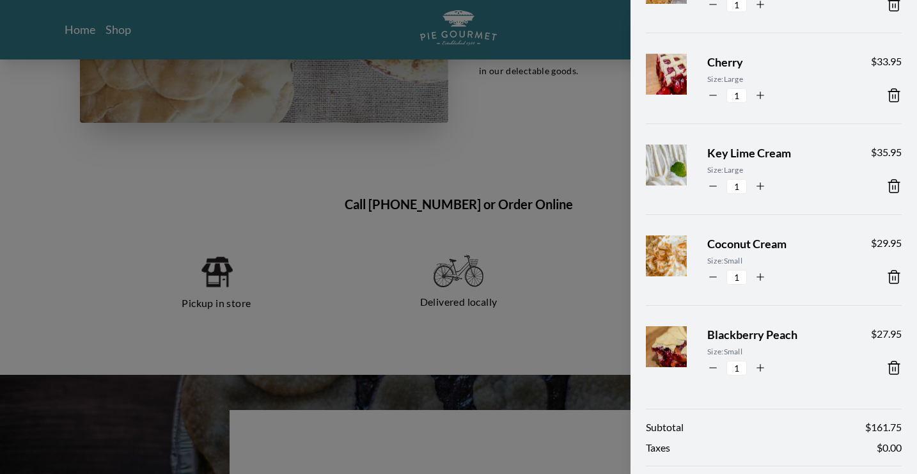
scroll to position [122, 0]
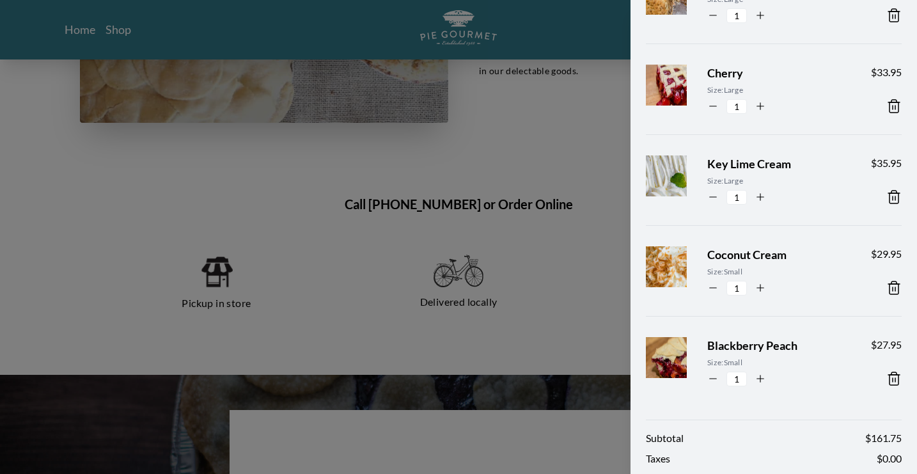
click at [479, 129] on div at bounding box center [458, 237] width 917 height 474
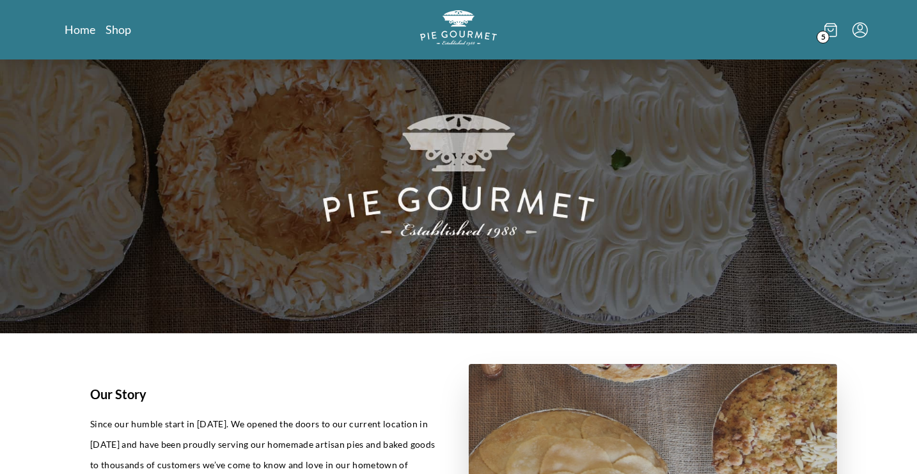
scroll to position [0, 0]
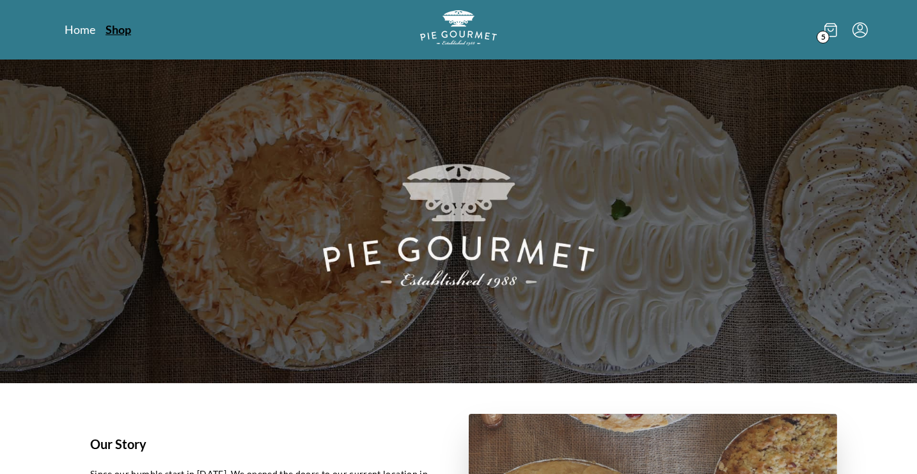
click at [125, 35] on link "Shop" at bounding box center [119, 29] width 26 height 15
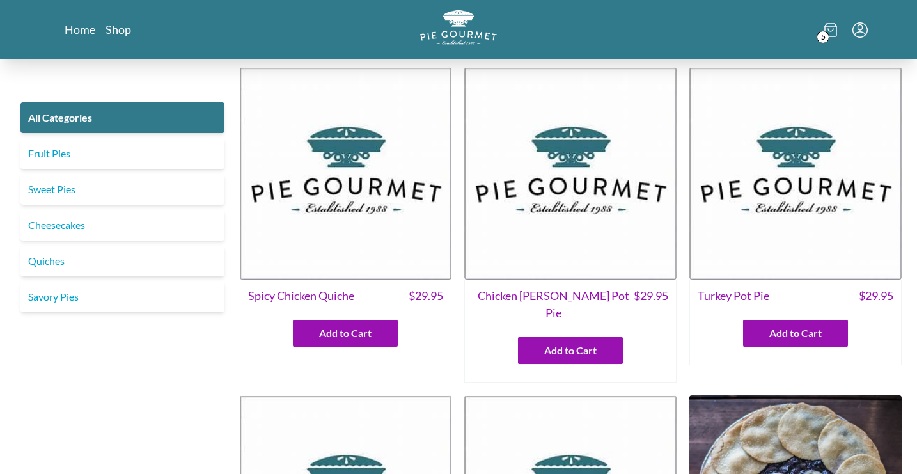
click at [74, 184] on link "Sweet Pies" at bounding box center [122, 189] width 204 height 31
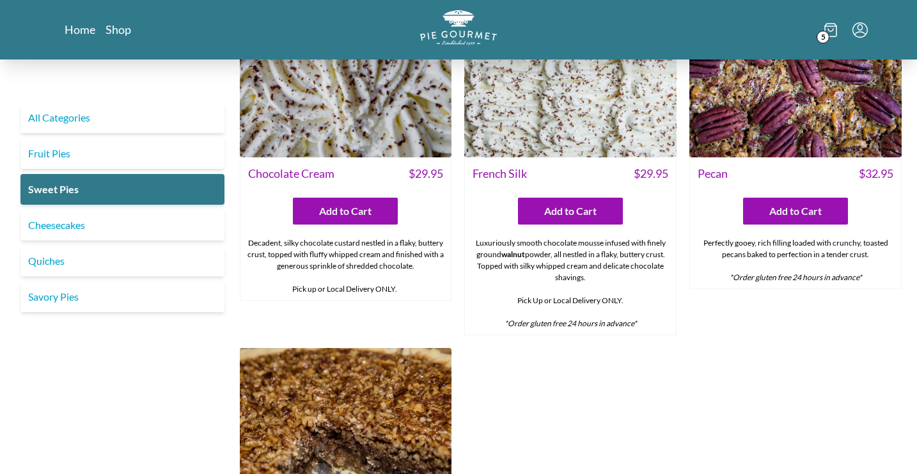
scroll to position [521, 0]
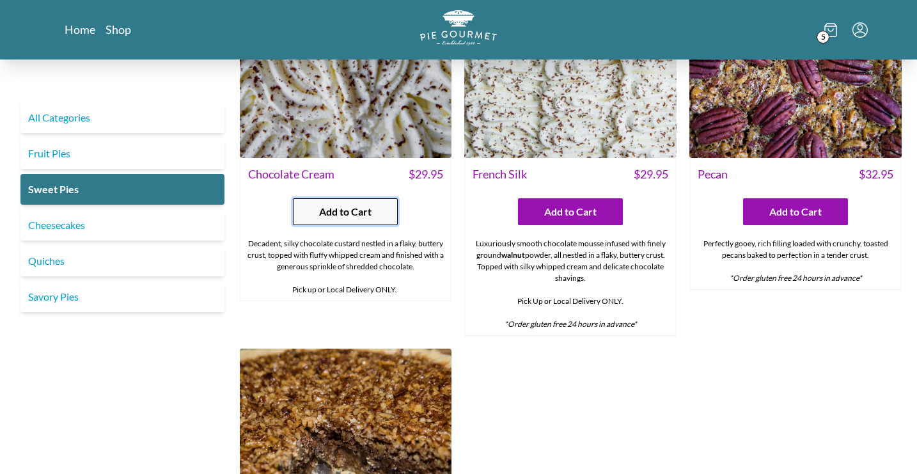
click at [358, 217] on span "Add to Cart" at bounding box center [345, 211] width 52 height 15
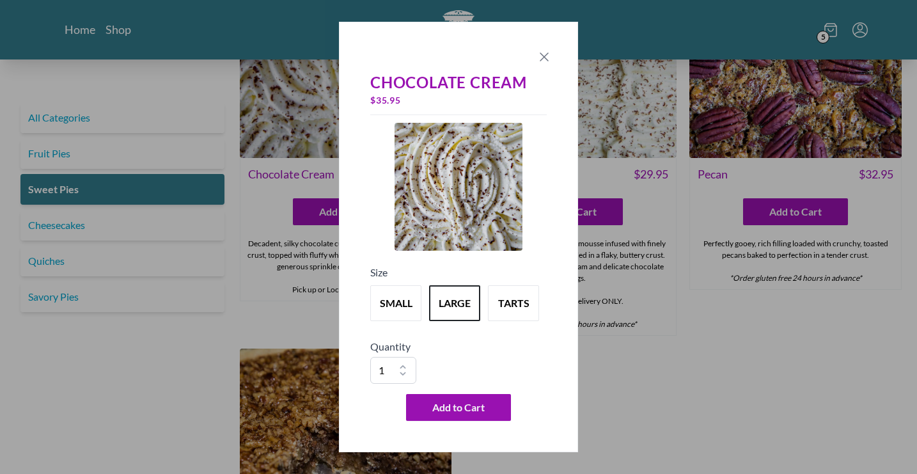
click at [548, 57] on icon "Close panel" at bounding box center [544, 56] width 15 height 15
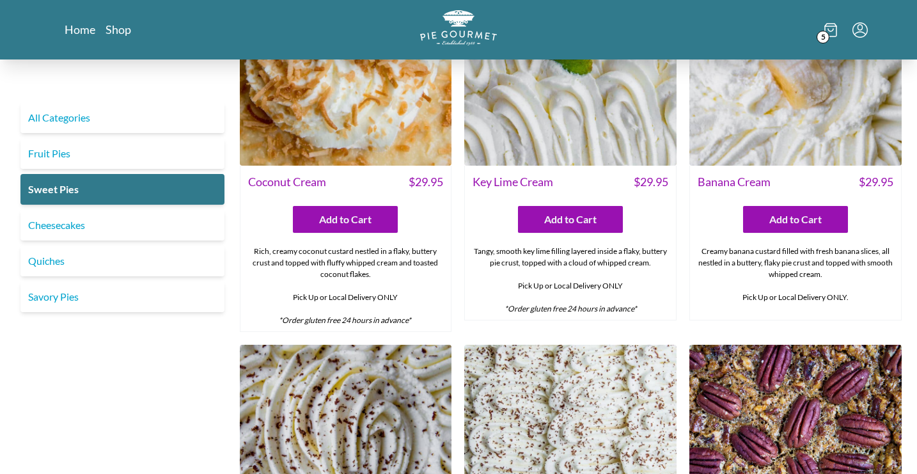
scroll to position [95, 0]
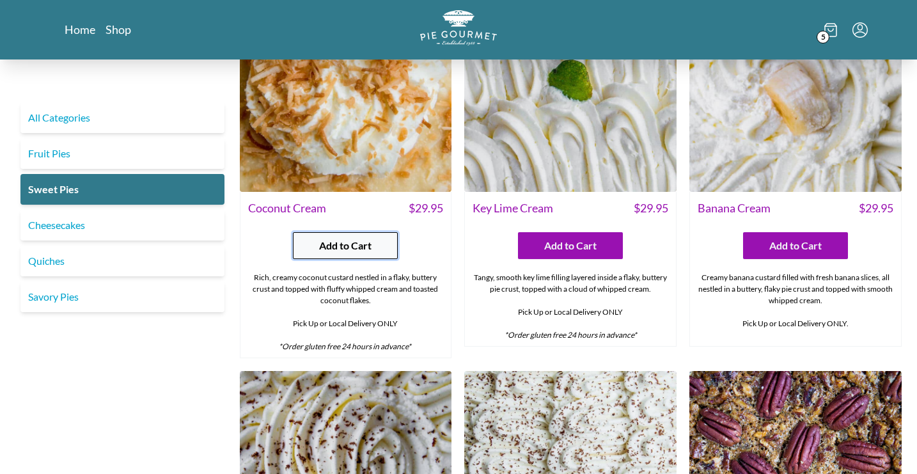
click at [360, 249] on span "Add to Cart" at bounding box center [345, 245] width 52 height 15
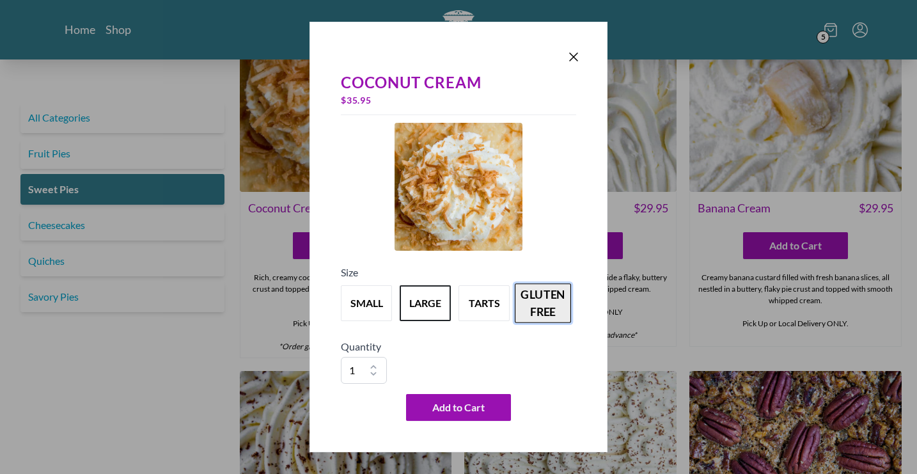
click at [548, 298] on button "gluten free" at bounding box center [543, 303] width 56 height 40
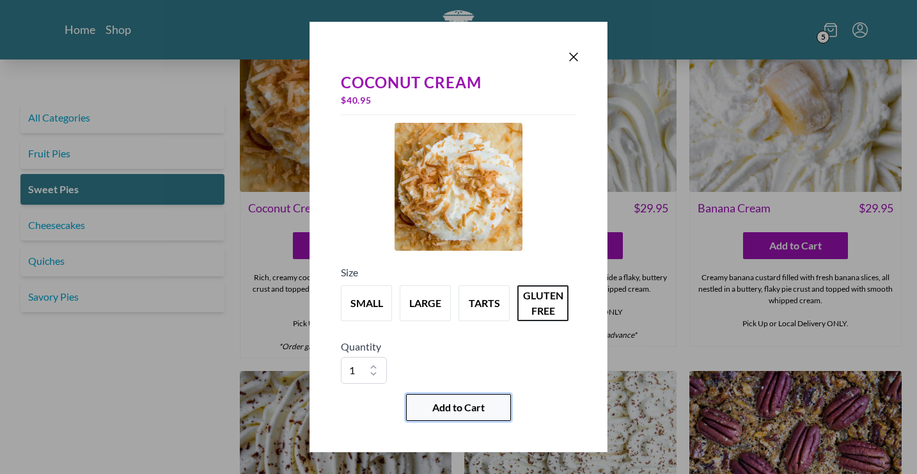
click at [456, 409] on span "Add to Cart" at bounding box center [459, 407] width 52 height 15
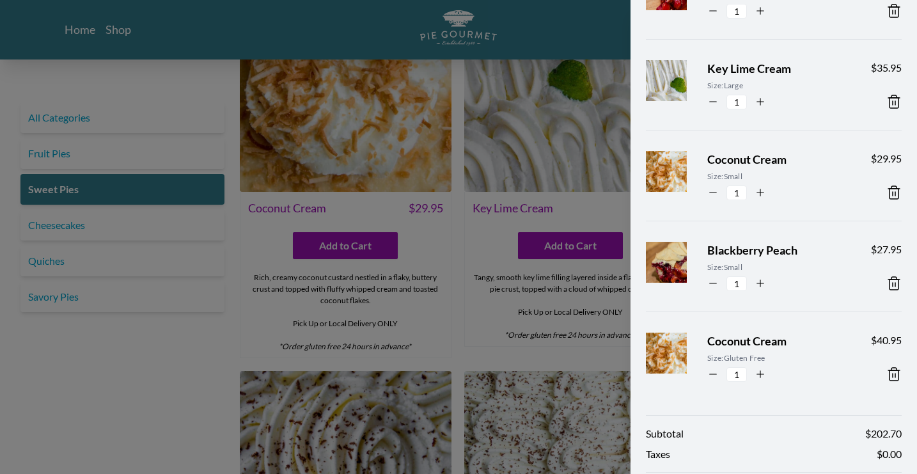
scroll to position [216, 0]
click at [894, 193] on icon at bounding box center [894, 193] width 15 height 15
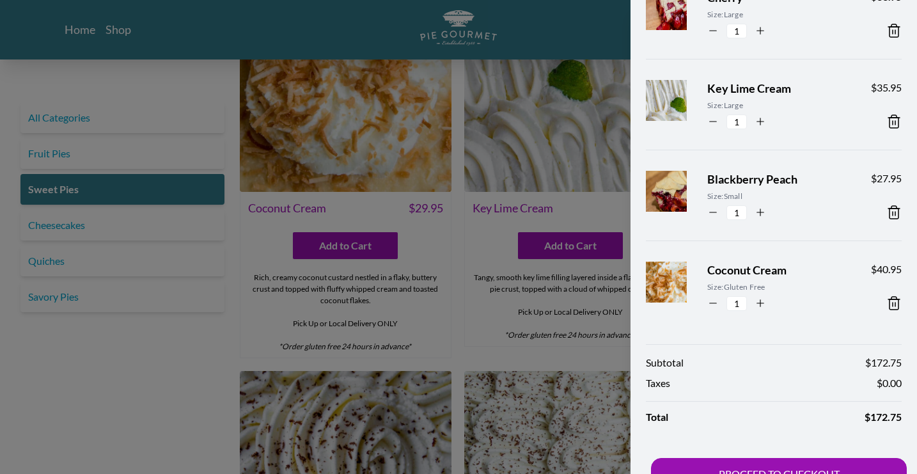
scroll to position [196, 0]
click at [219, 340] on div at bounding box center [458, 237] width 917 height 474
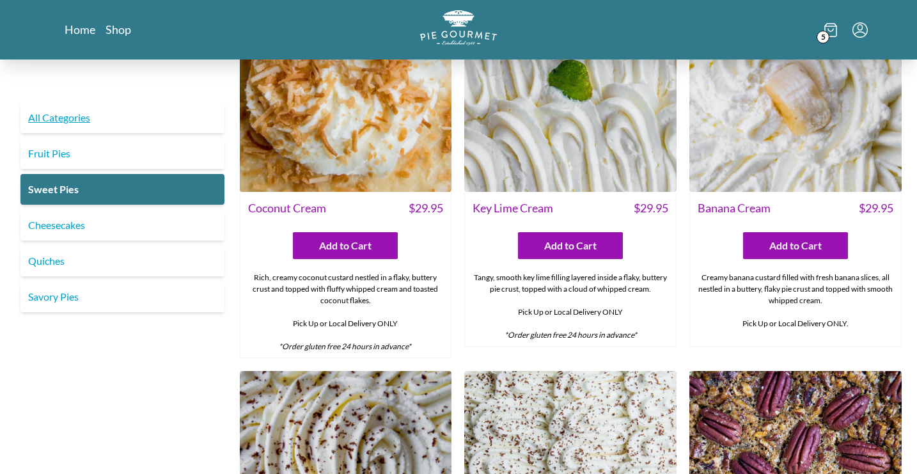
click at [96, 116] on link "All Categories" at bounding box center [122, 117] width 204 height 31
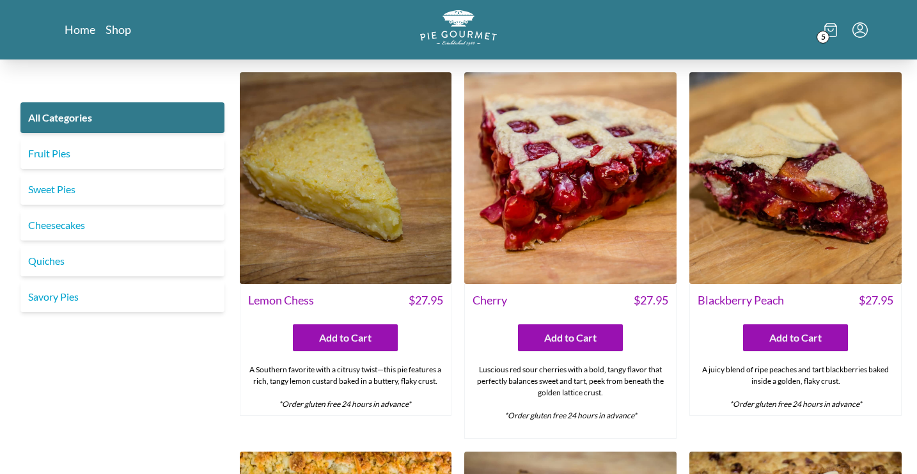
scroll to position [3390, 0]
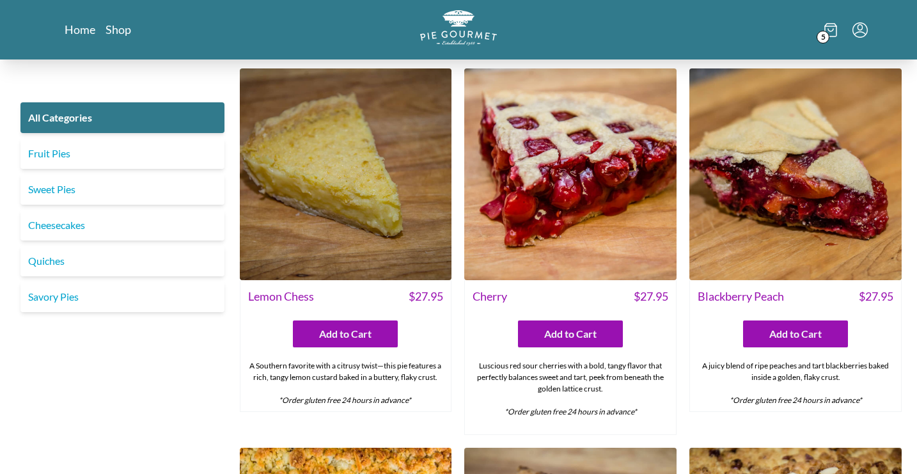
click at [861, 31] on icon "Menu" at bounding box center [860, 29] width 15 height 15
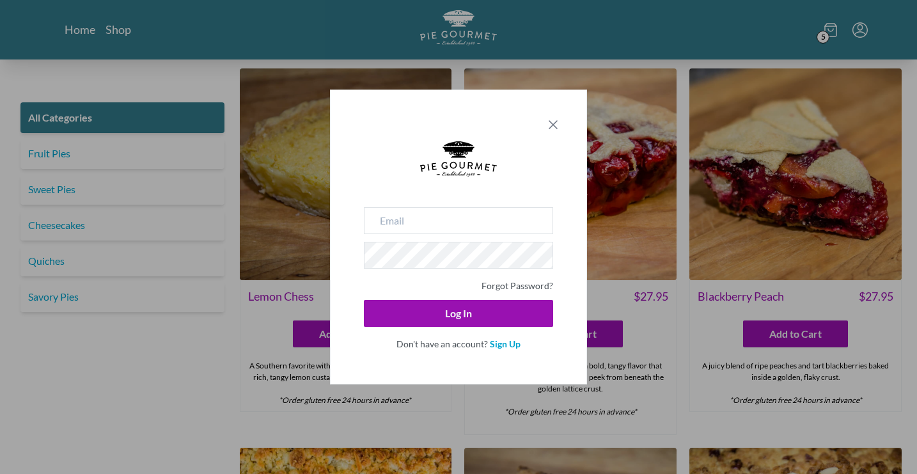
click at [559, 132] on icon "Close panel" at bounding box center [553, 124] width 15 height 15
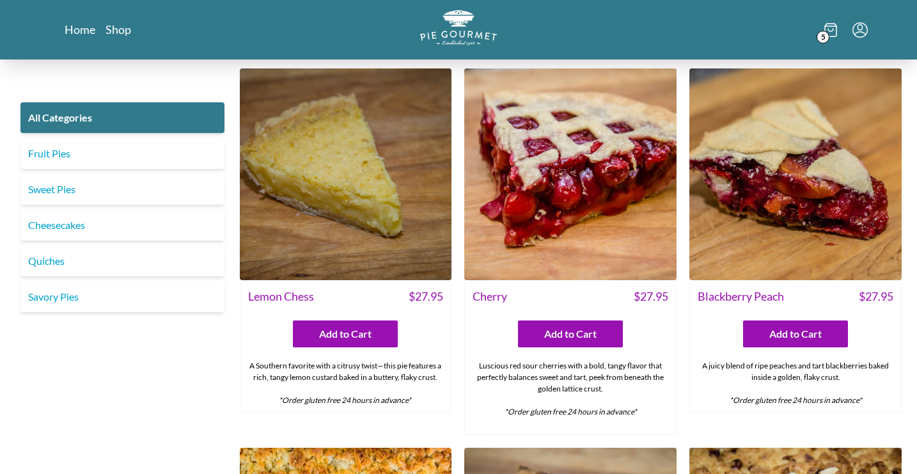
click at [832, 32] on icon at bounding box center [831, 30] width 13 height 14
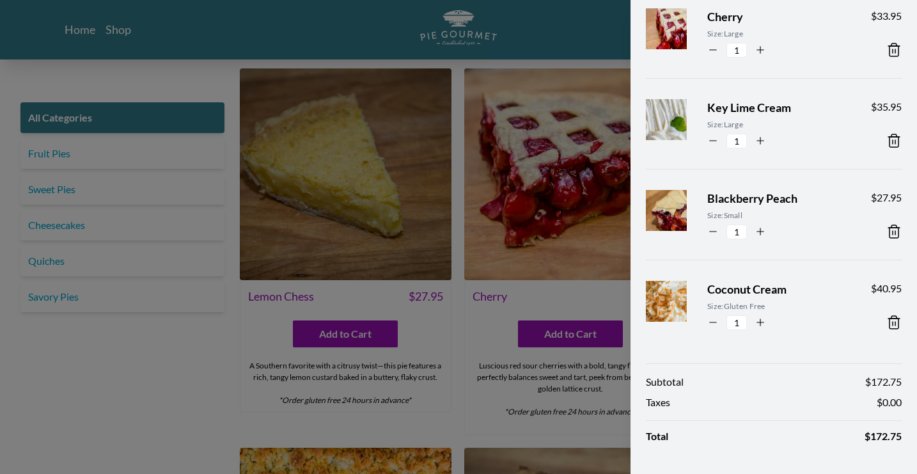
scroll to position [0, 0]
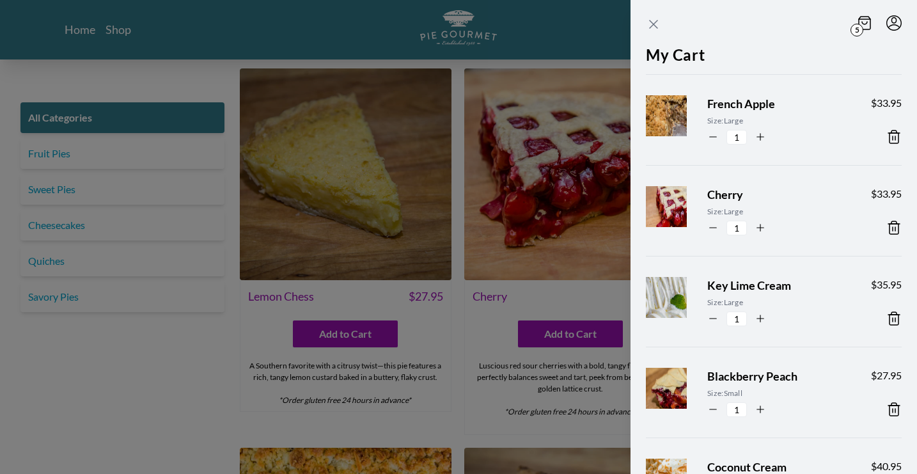
click at [653, 26] on icon "Close panel" at bounding box center [653, 24] width 15 height 15
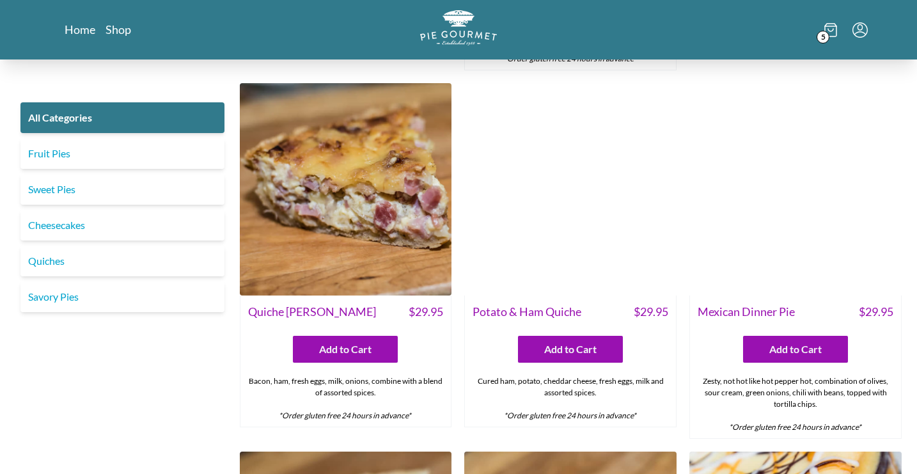
scroll to position [1418, 0]
